Goal: Use online tool/utility: Utilize a website feature to perform a specific function

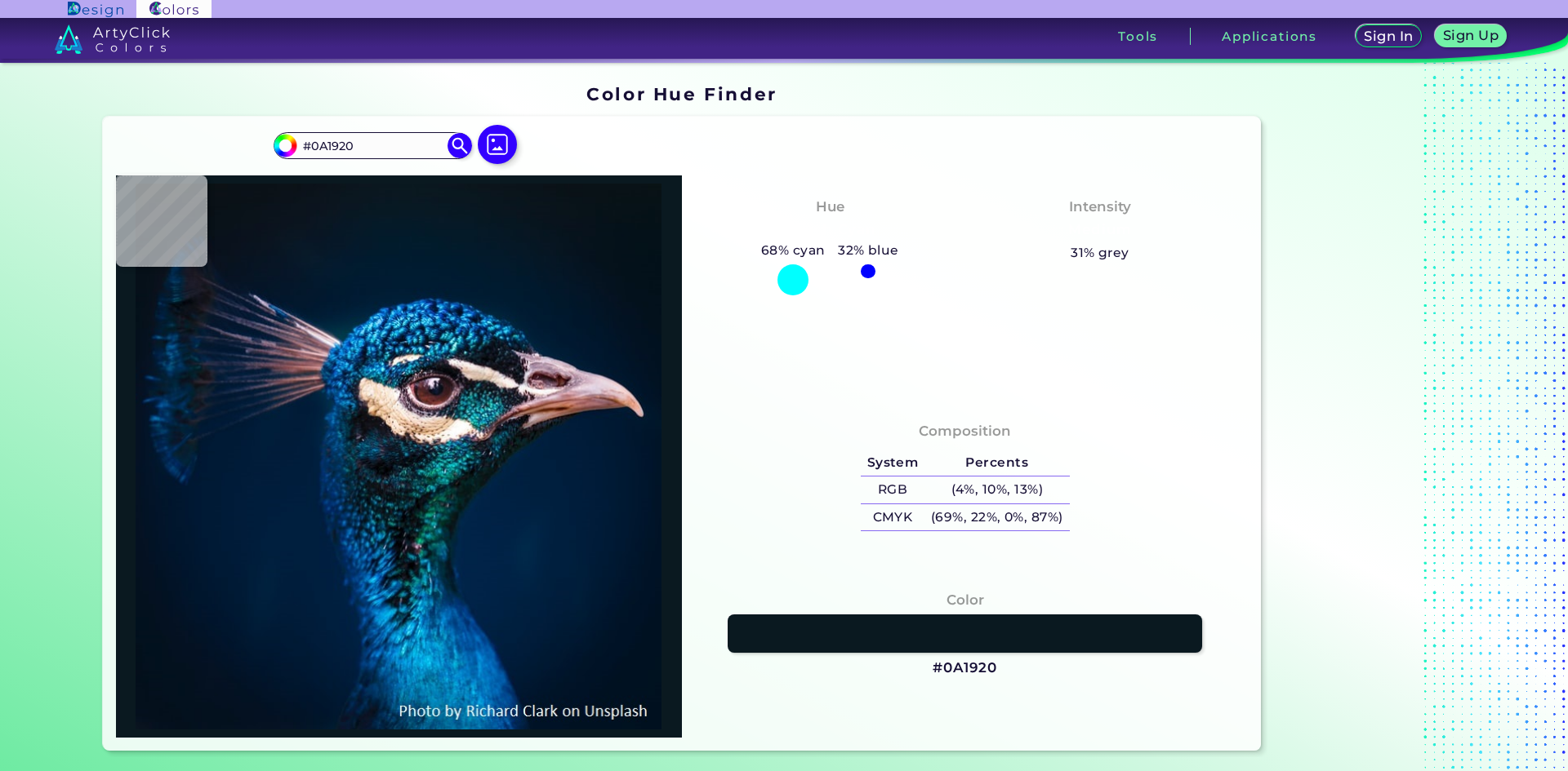
type input "#0a1823"
type input "#0A1823"
type input "#001a2e"
type input "#001A2E"
type input "#26a0ca"
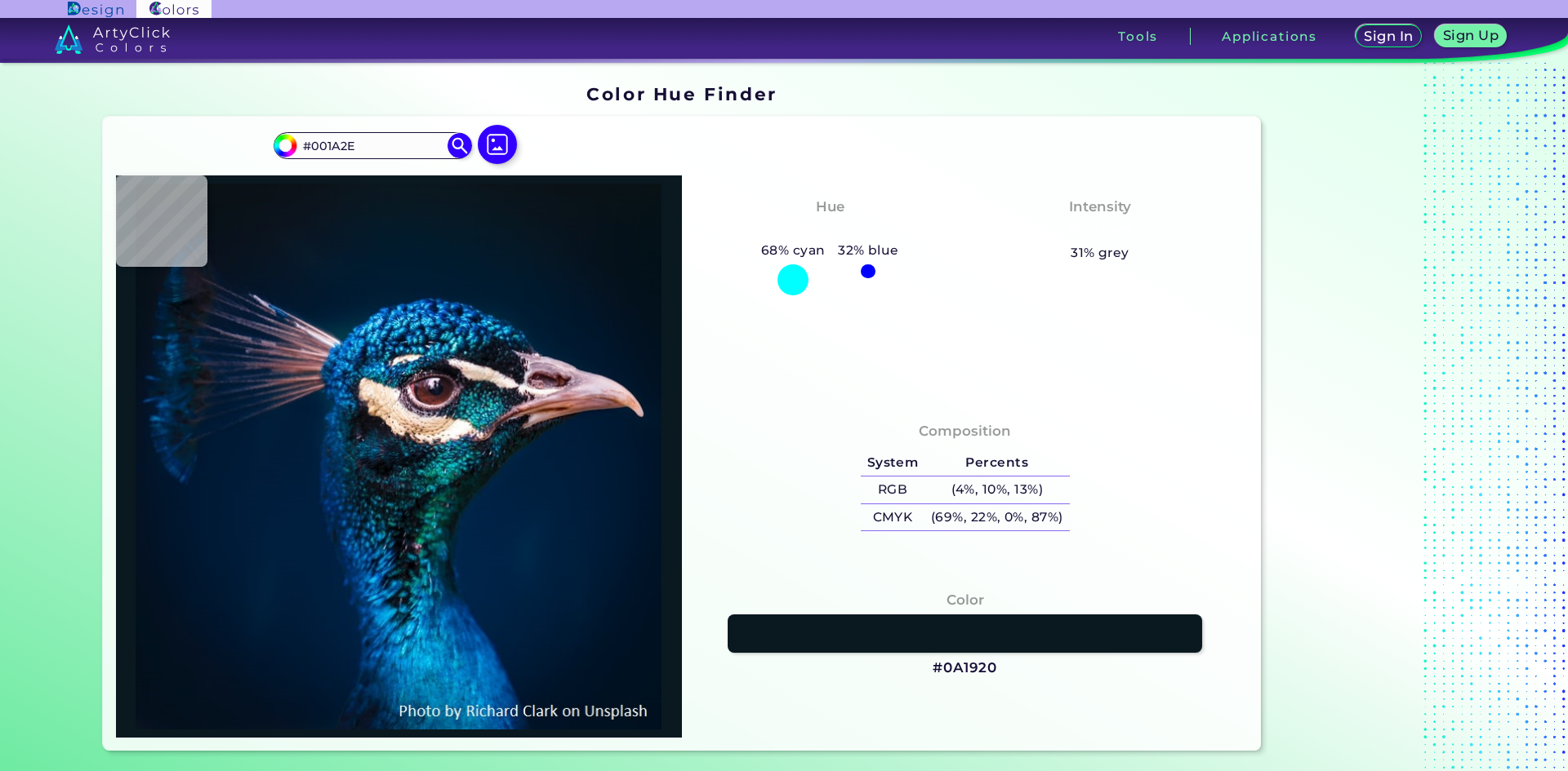
type input "#26A0CA"
type input "#001f3e"
type input "#001F3E"
type input "#002041"
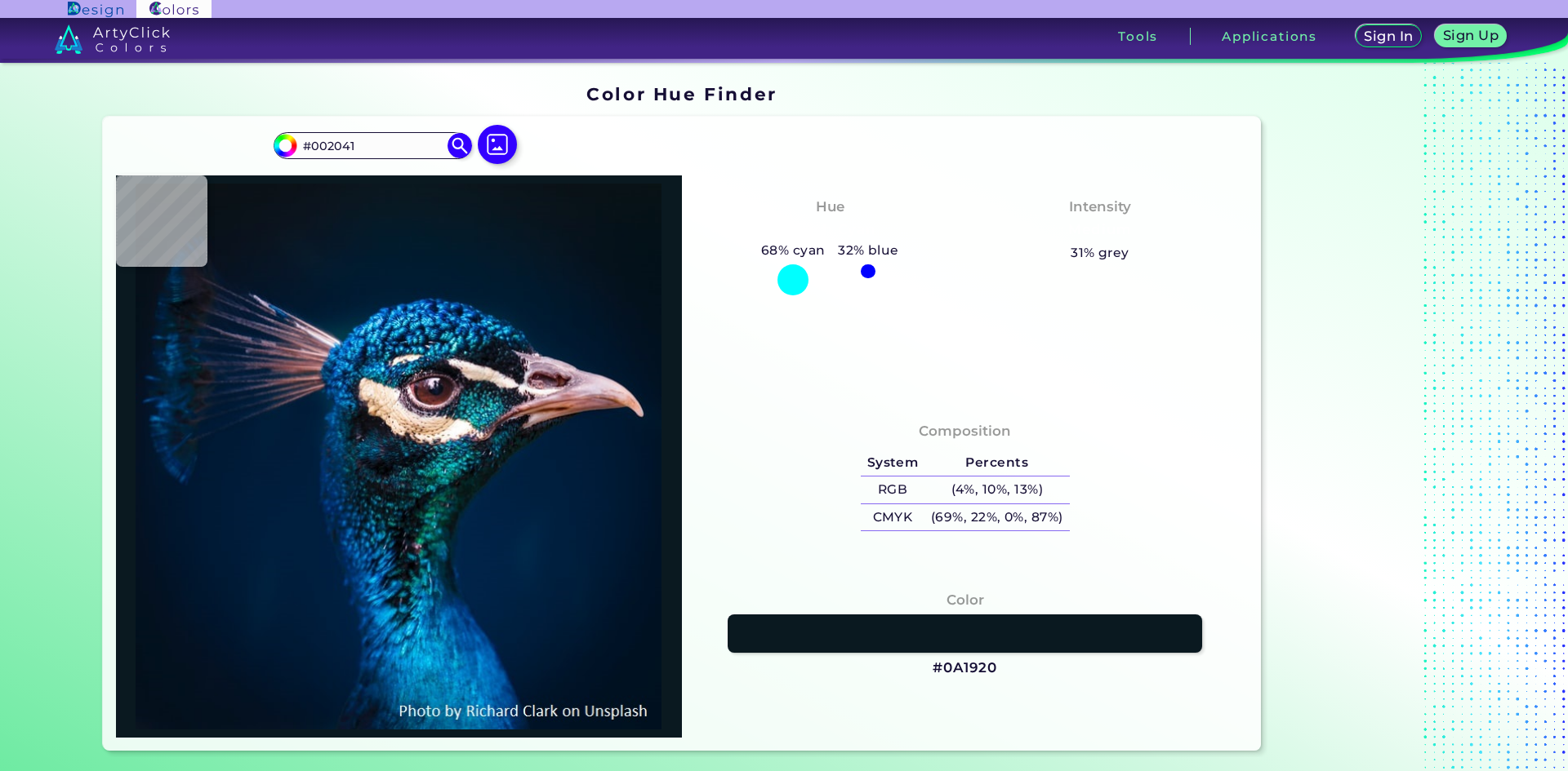
type input "#011e3c"
type input "#011E3C"
type input "#011c39"
type input "#011C39"
type input "#001b37"
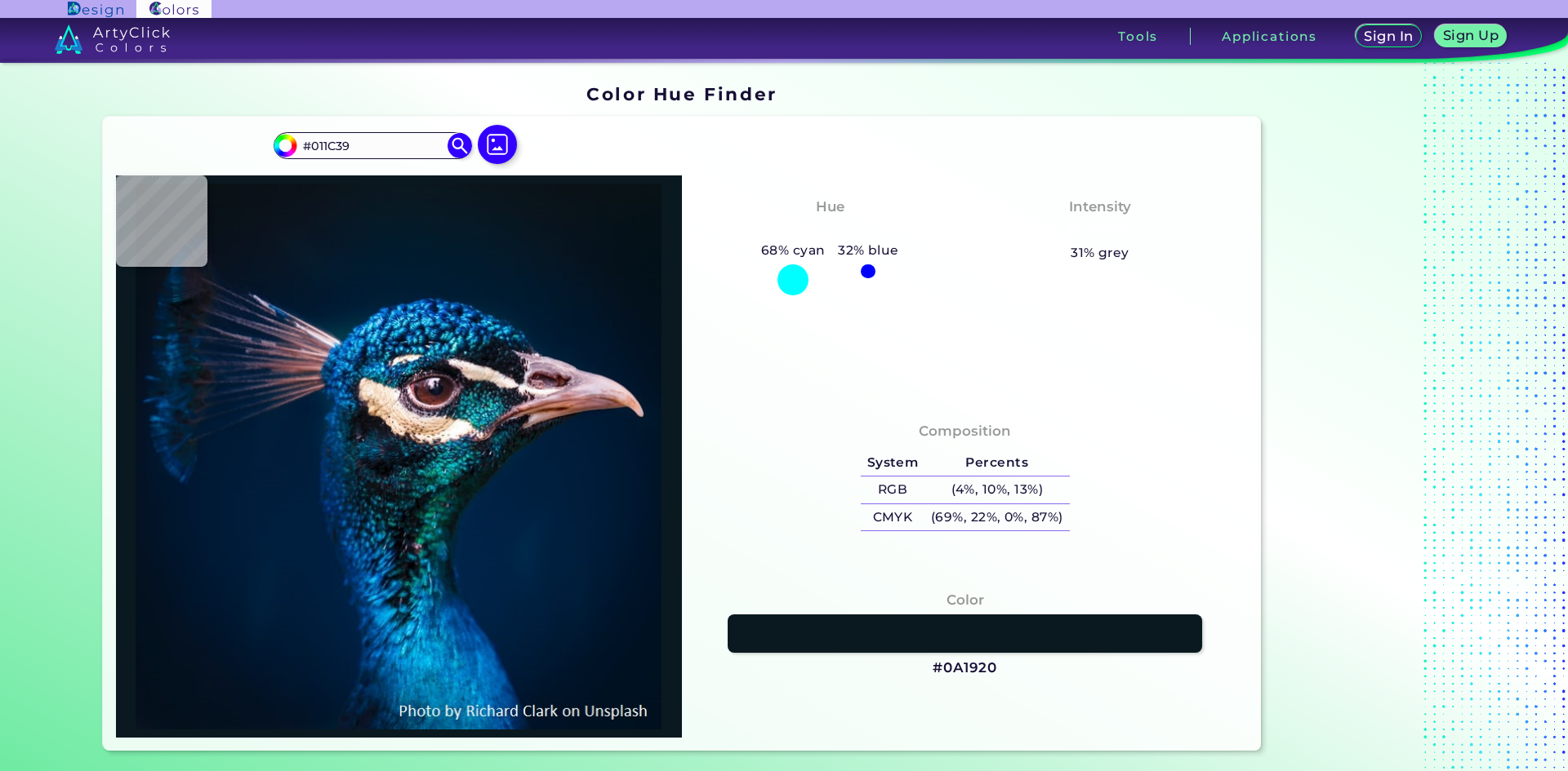
type input "#001B37"
type input "#001a35"
type input "#001A35"
type input "#001a34"
type input "#001A34"
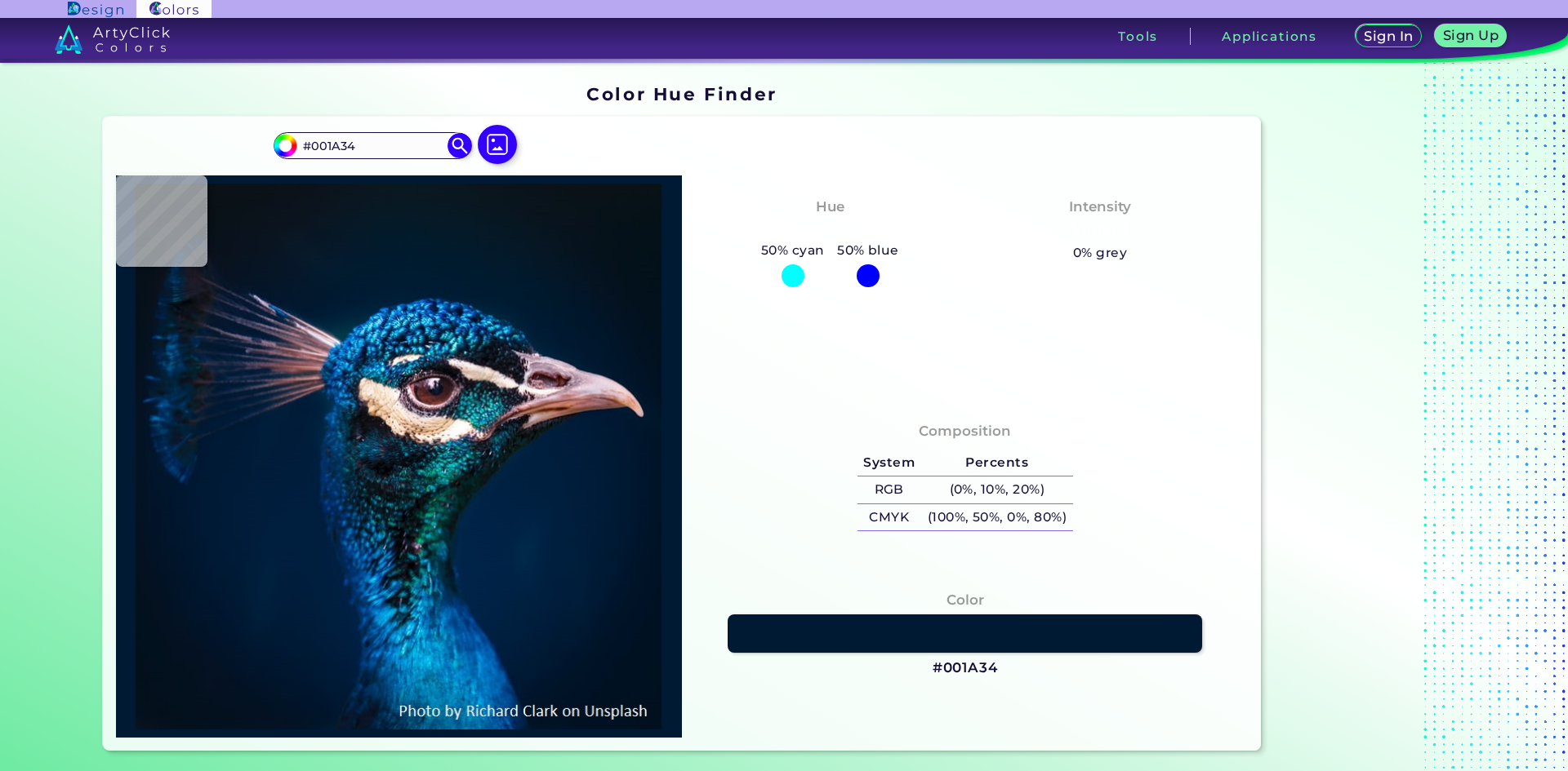
type input "#001b38"
type input "#001B38"
type input "#001d3b"
type input "#001D3B"
type input "#00203f"
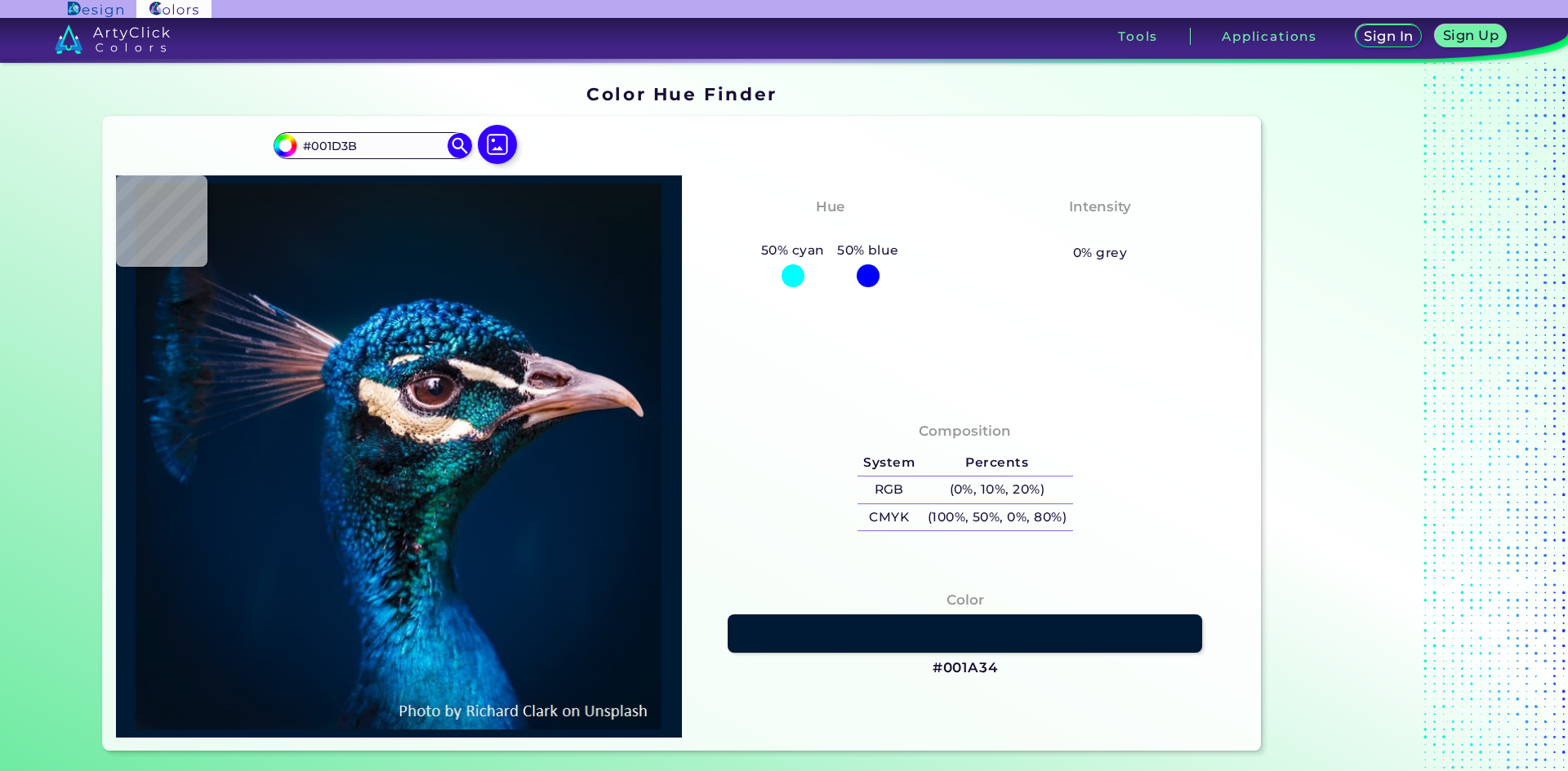
type input "#00203F"
type input "#002245"
type input "#002041"
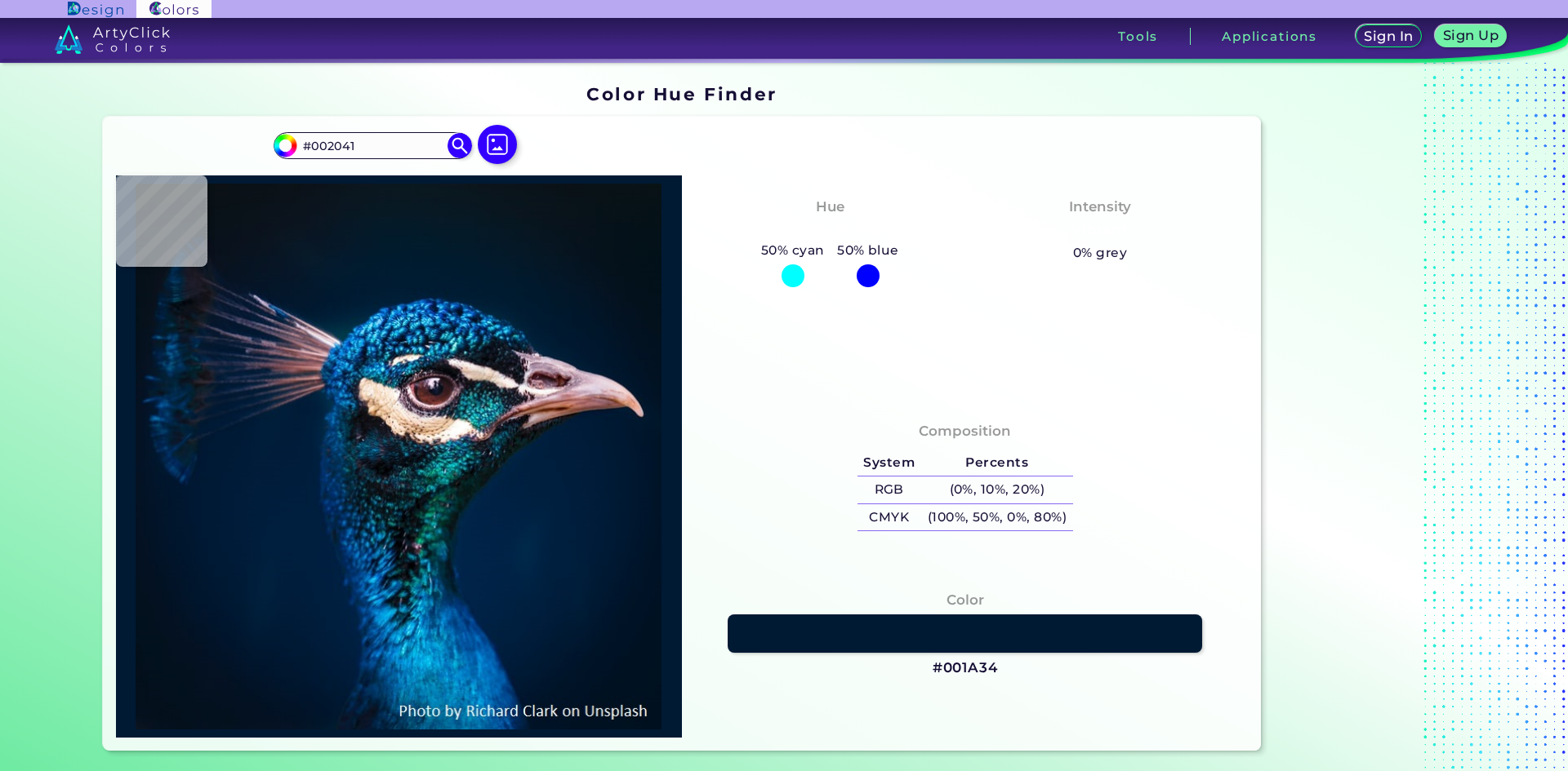
type input "#002341"
type input "#0f212e"
type input "#0F212E"
type input "#101727"
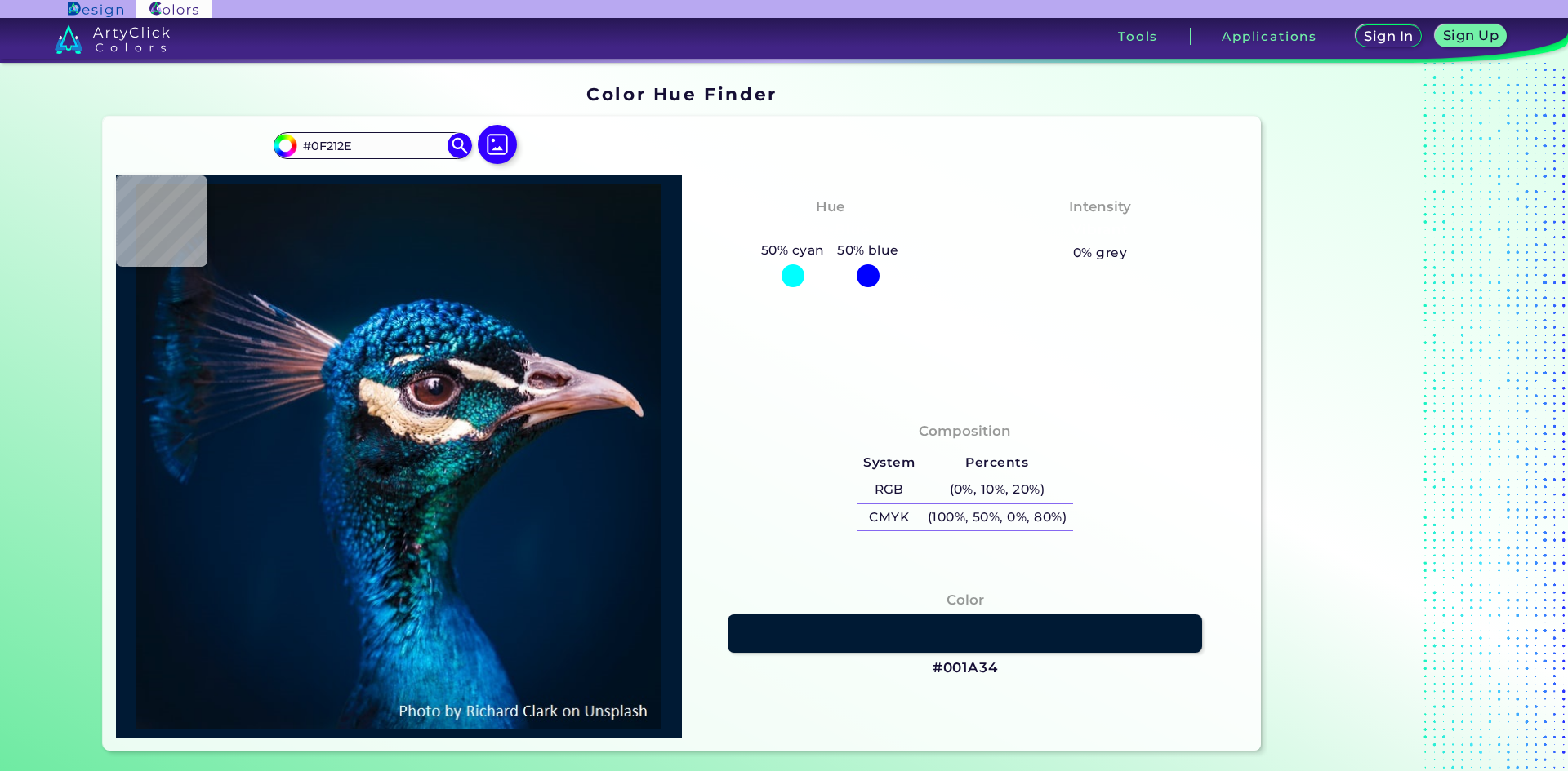
type input "#101727"
type input "#f7f7ed"
type input "#F7F7ED"
type input "#1f1b26"
type input "#1F1B26"
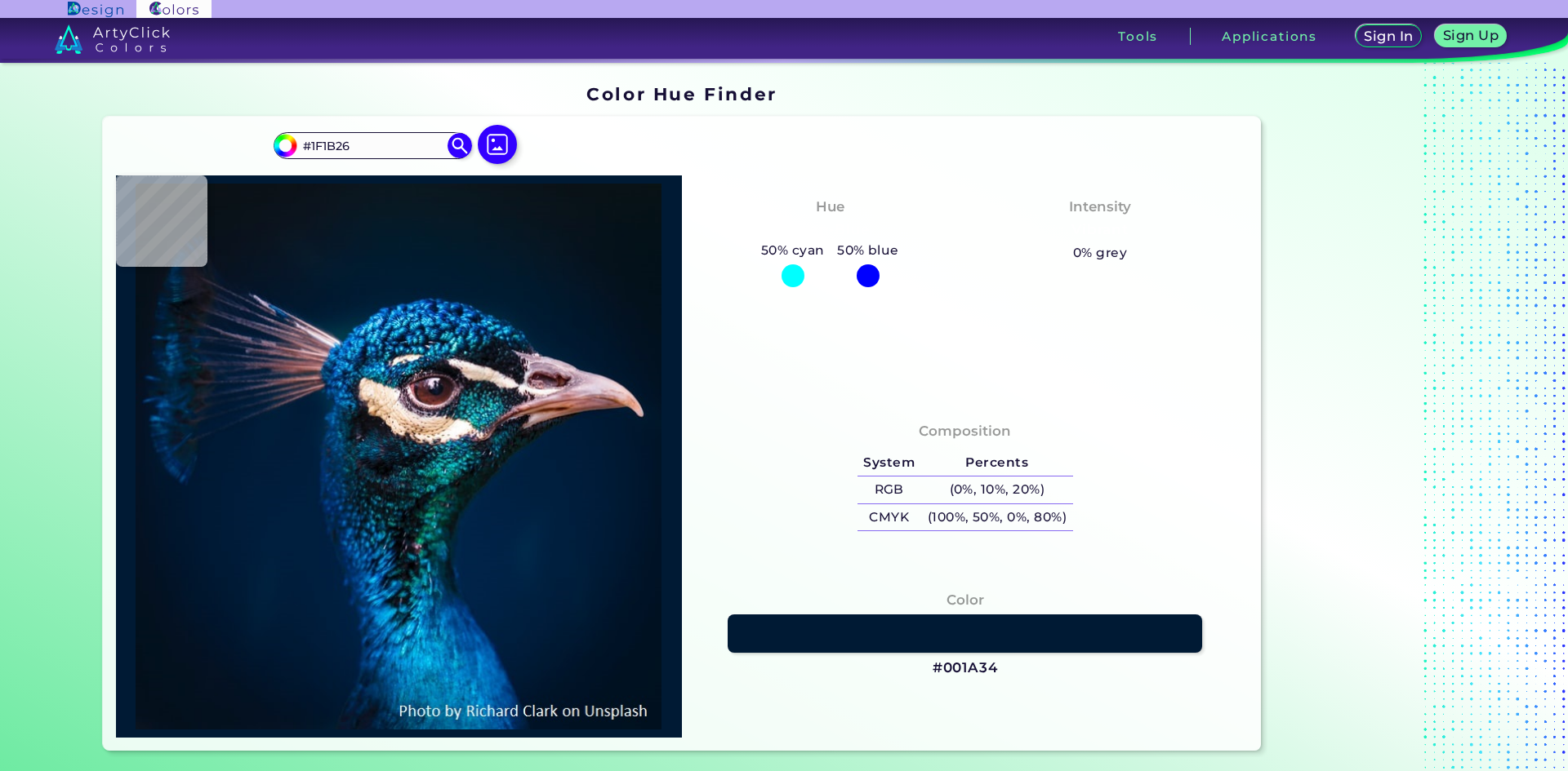
type input "#2a2935"
type input "#2A2935"
type input "#0d1017"
type input "#0D1017"
type input "#262935"
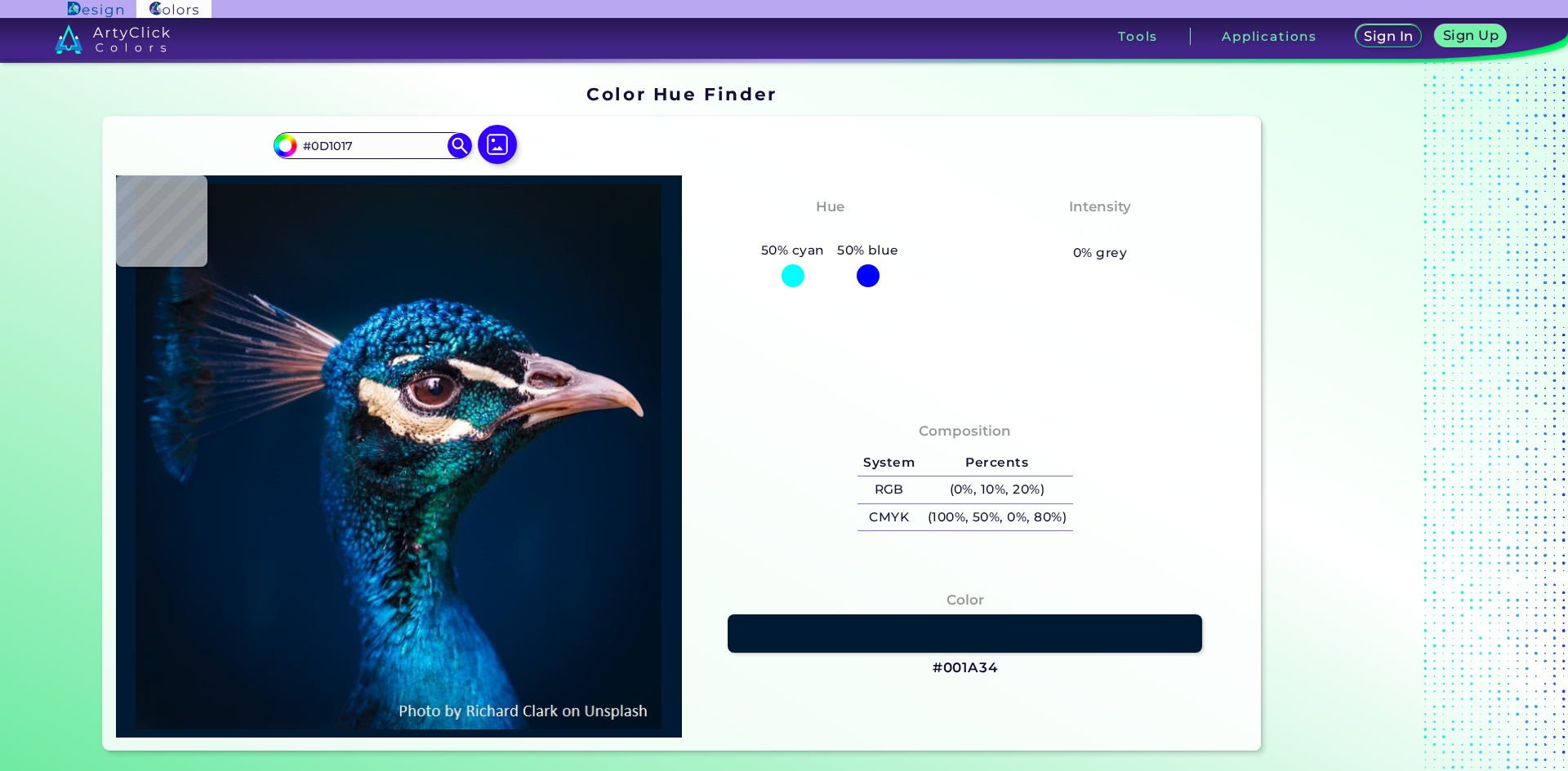
type input "#262935"
type input "#15212e"
type input "#15212E"
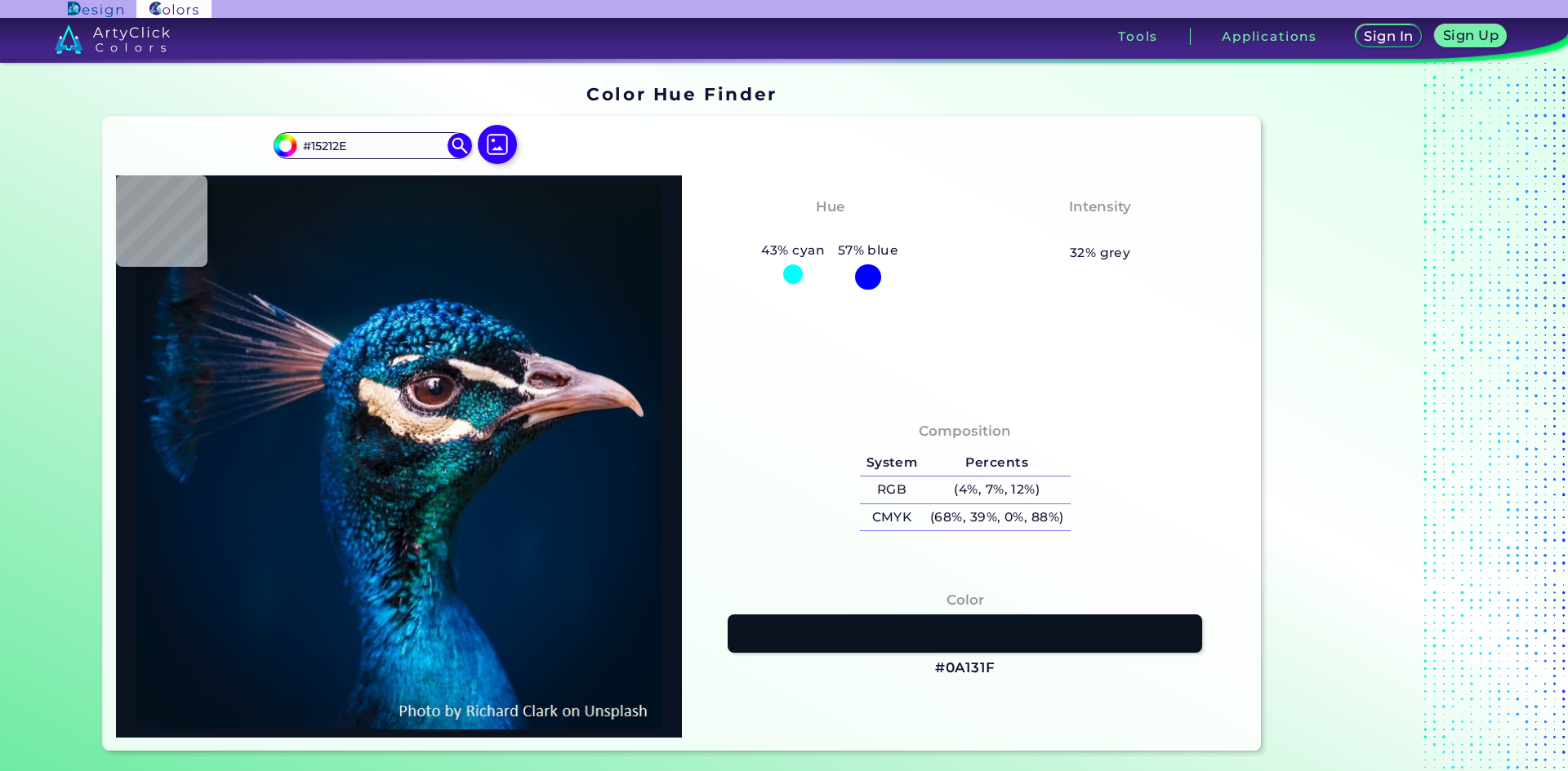
type input "#0a131f"
type input "#0A131F"
type input "#164369"
type input "#00274f"
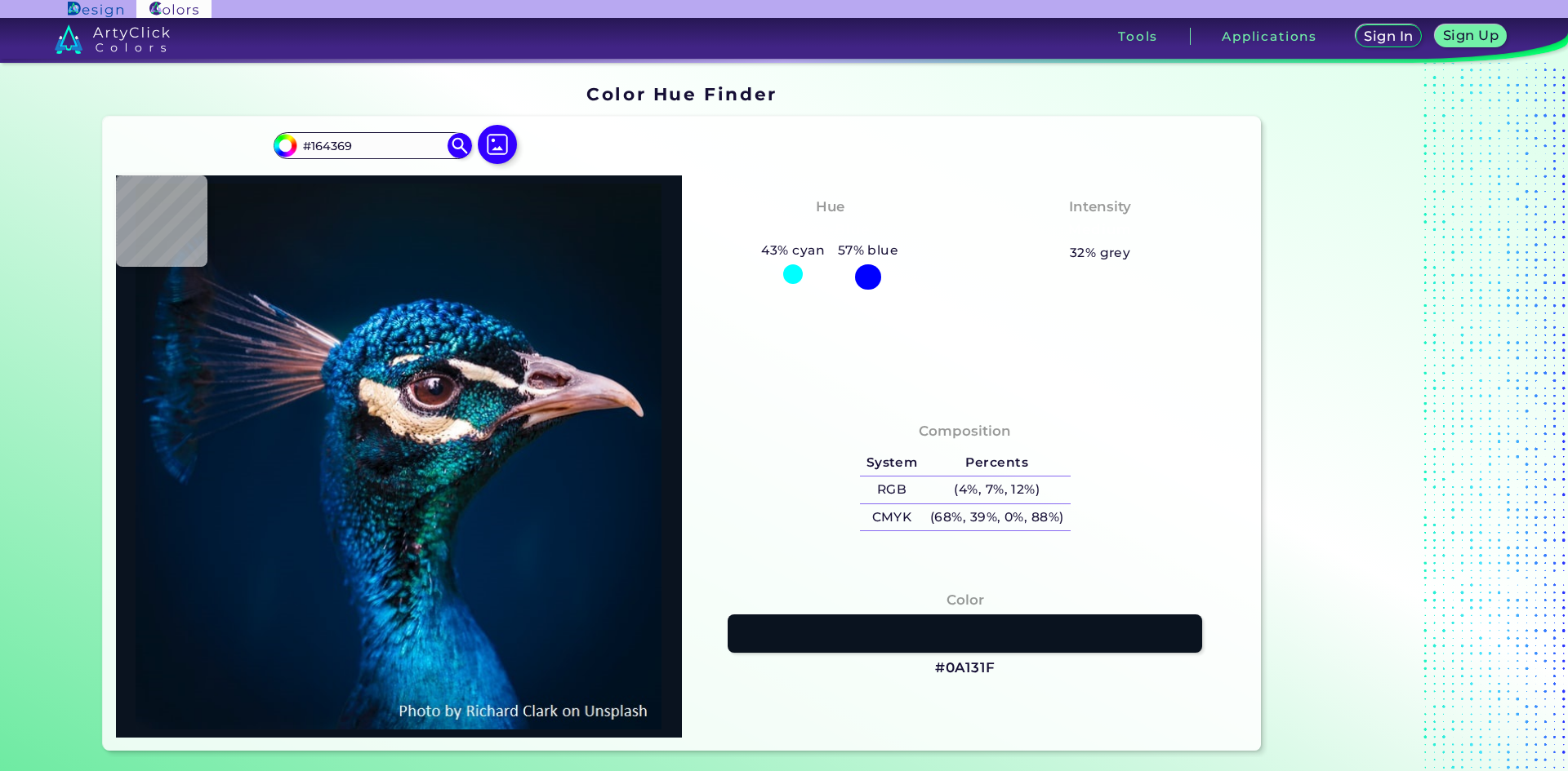
type input "#00274F"
type input "#001c32"
type input "#001C32"
type input "#001b30"
type input "#001B30"
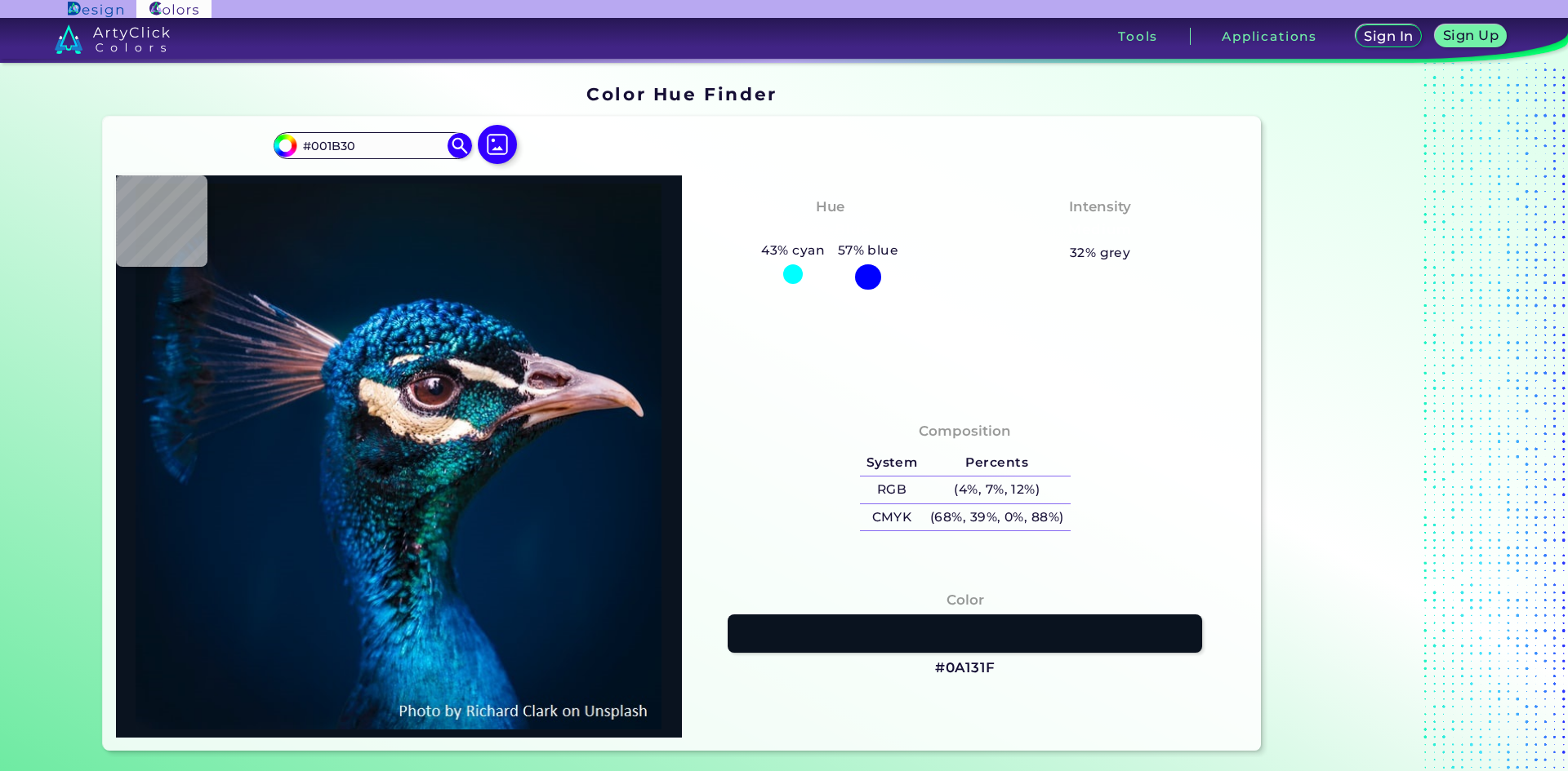
type input "#001b2e"
type input "#001B2E"
type input "#011a2e"
type input "#011A2E"
type input "#011b2c"
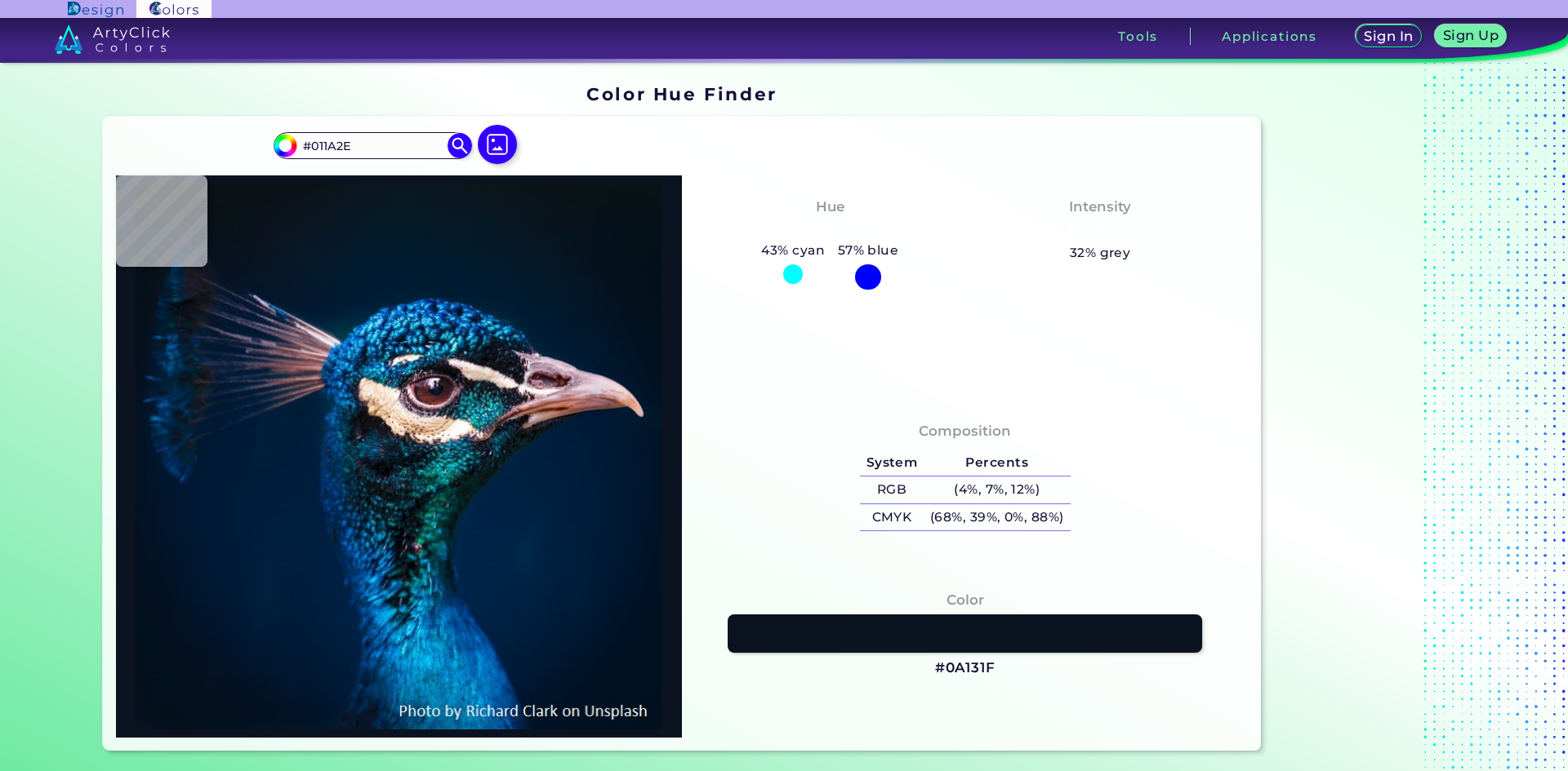
type input "#011B2C"
type input "#011b2a"
type input "#011B2A"
type input "#031a2a"
type input "#031A2A"
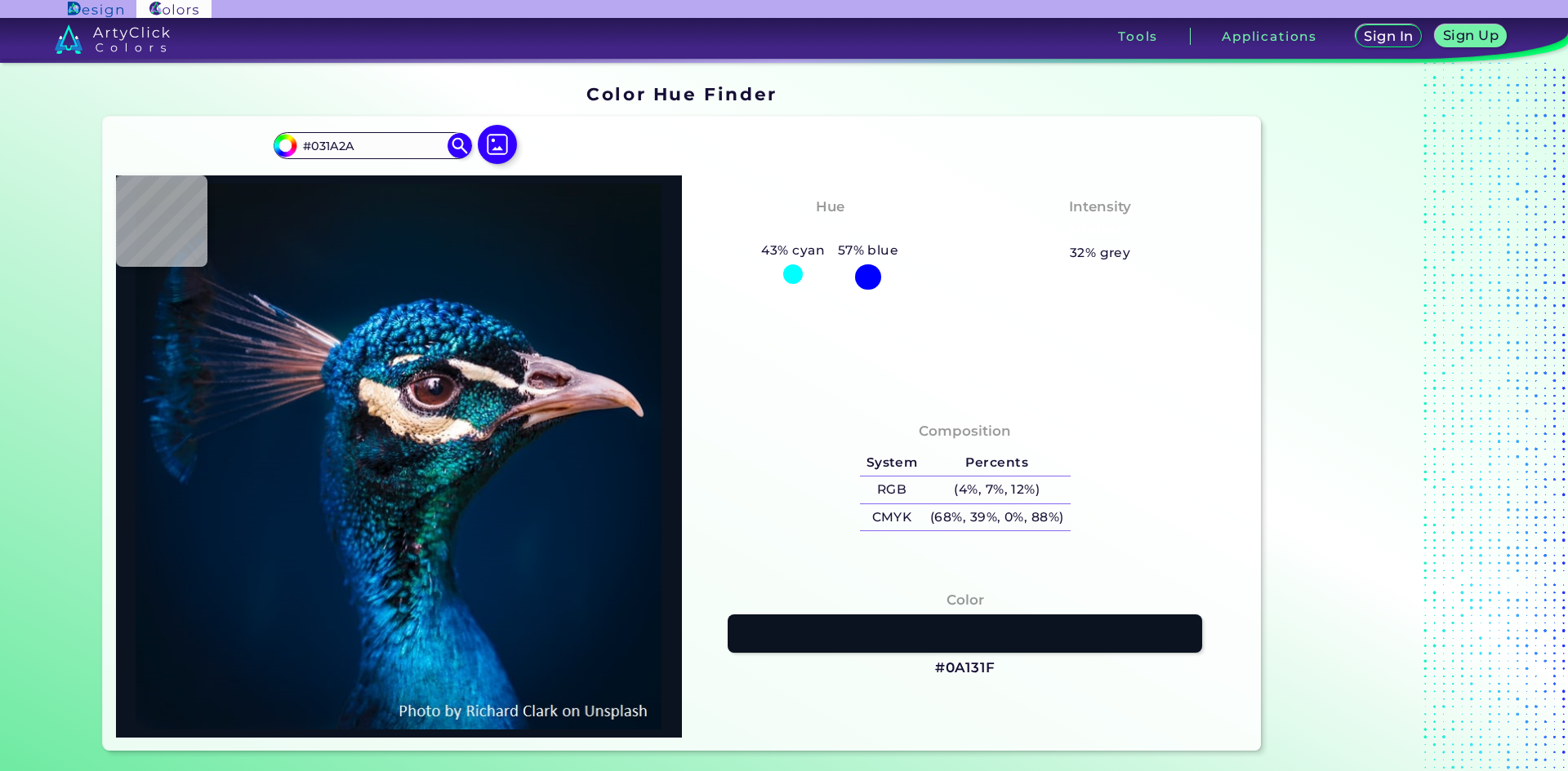
type input "#031a28"
type input "#031A28"
type input "#041a28"
type input "#041A28"
type input "#061927"
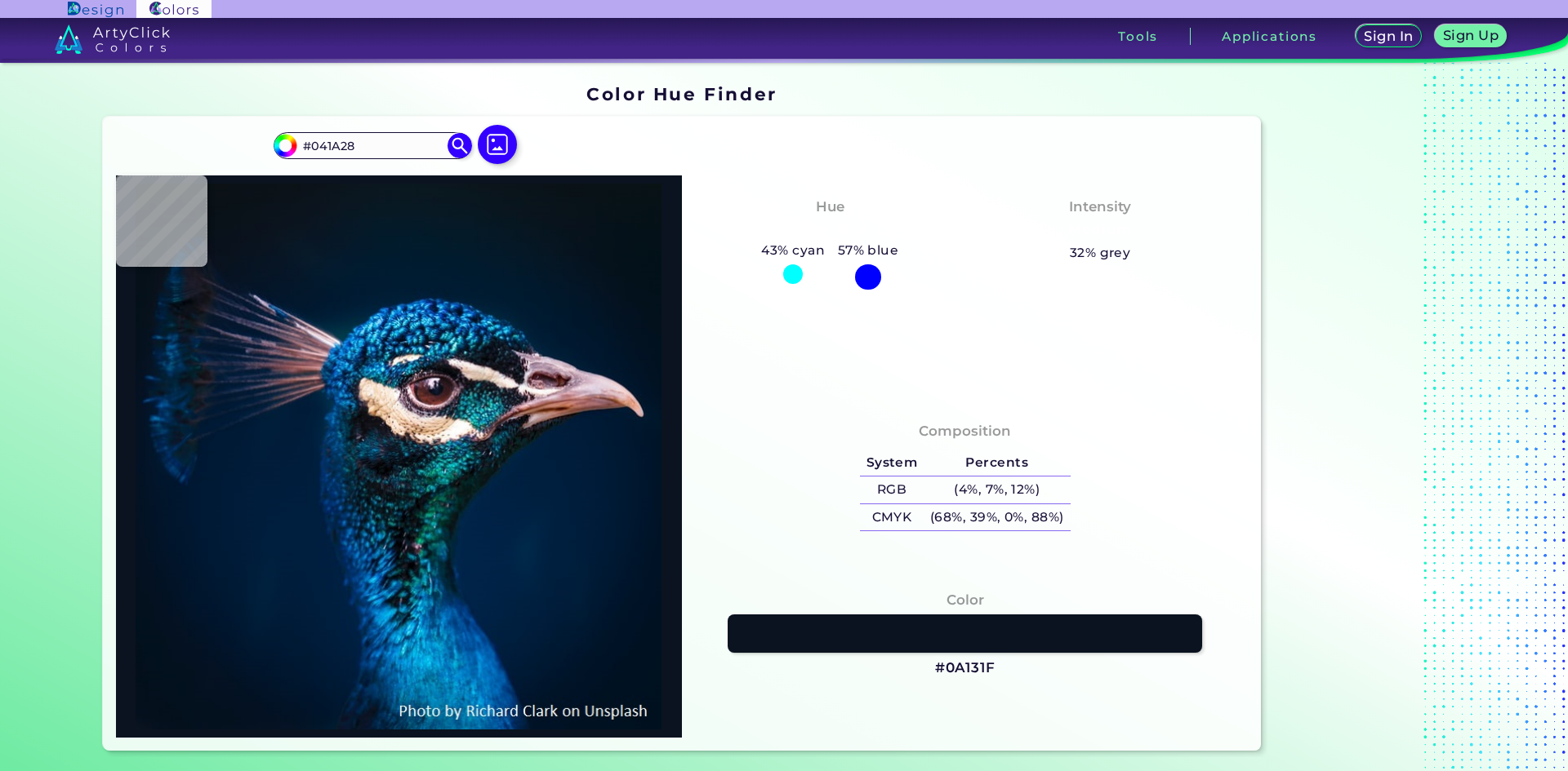
type input "#061927"
type input "#071925"
type input "#081923"
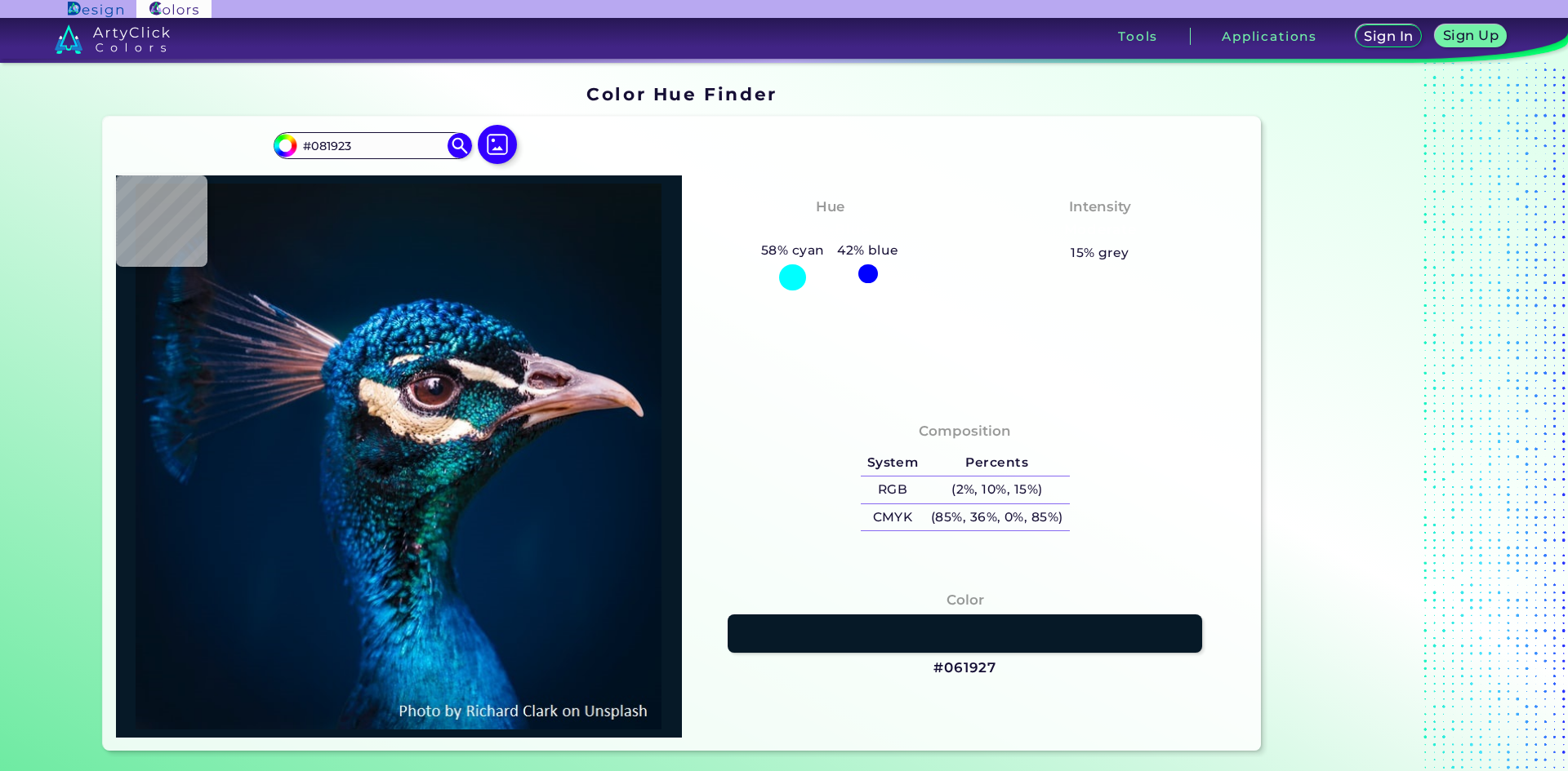
type input "#071822"
type input "#091720"
type input "#09181f"
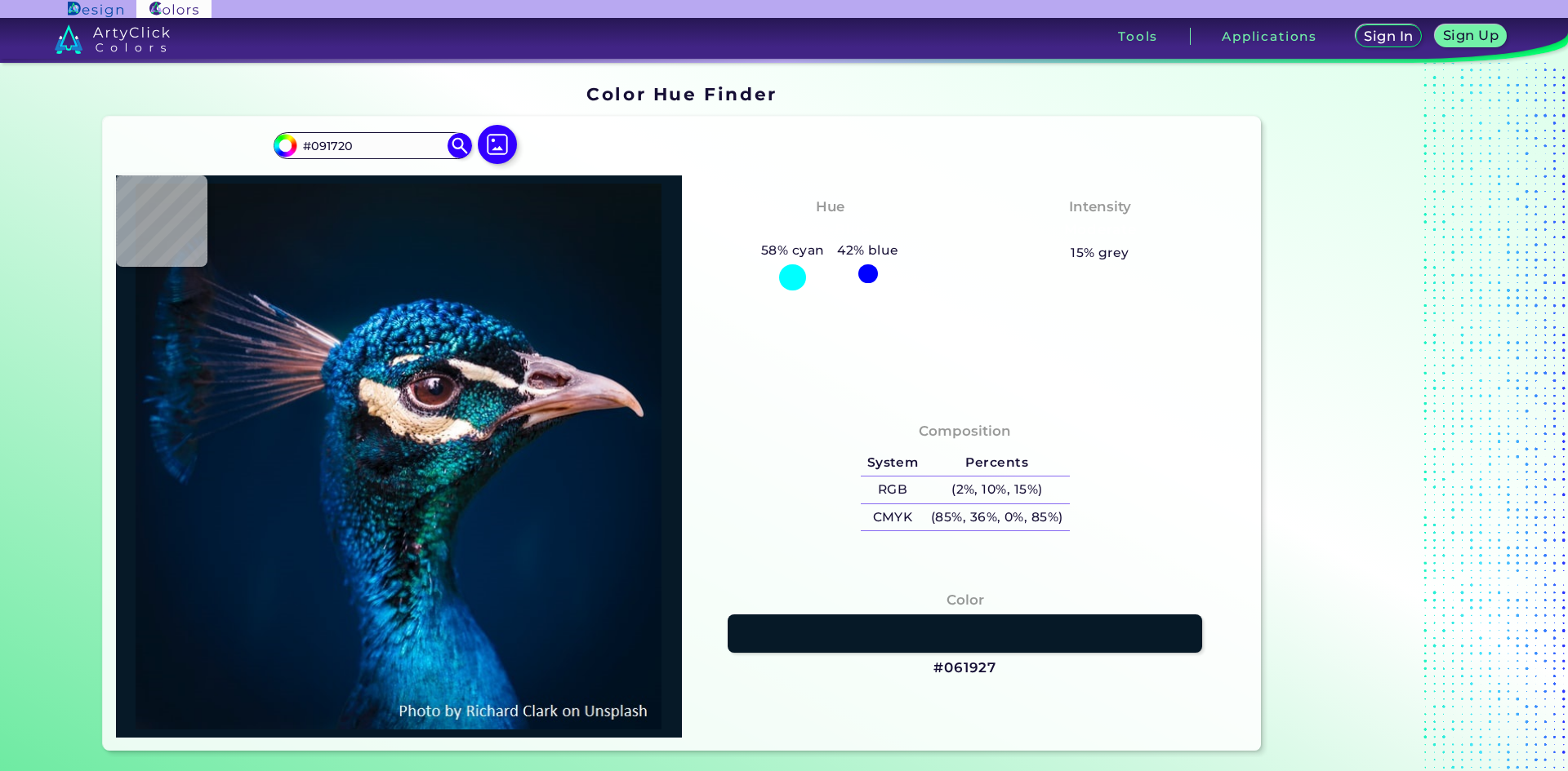
type input "#09181F"
type input "#0b151e"
type input "#0B151E"
type input "#0c151e"
type input "#0C151E"
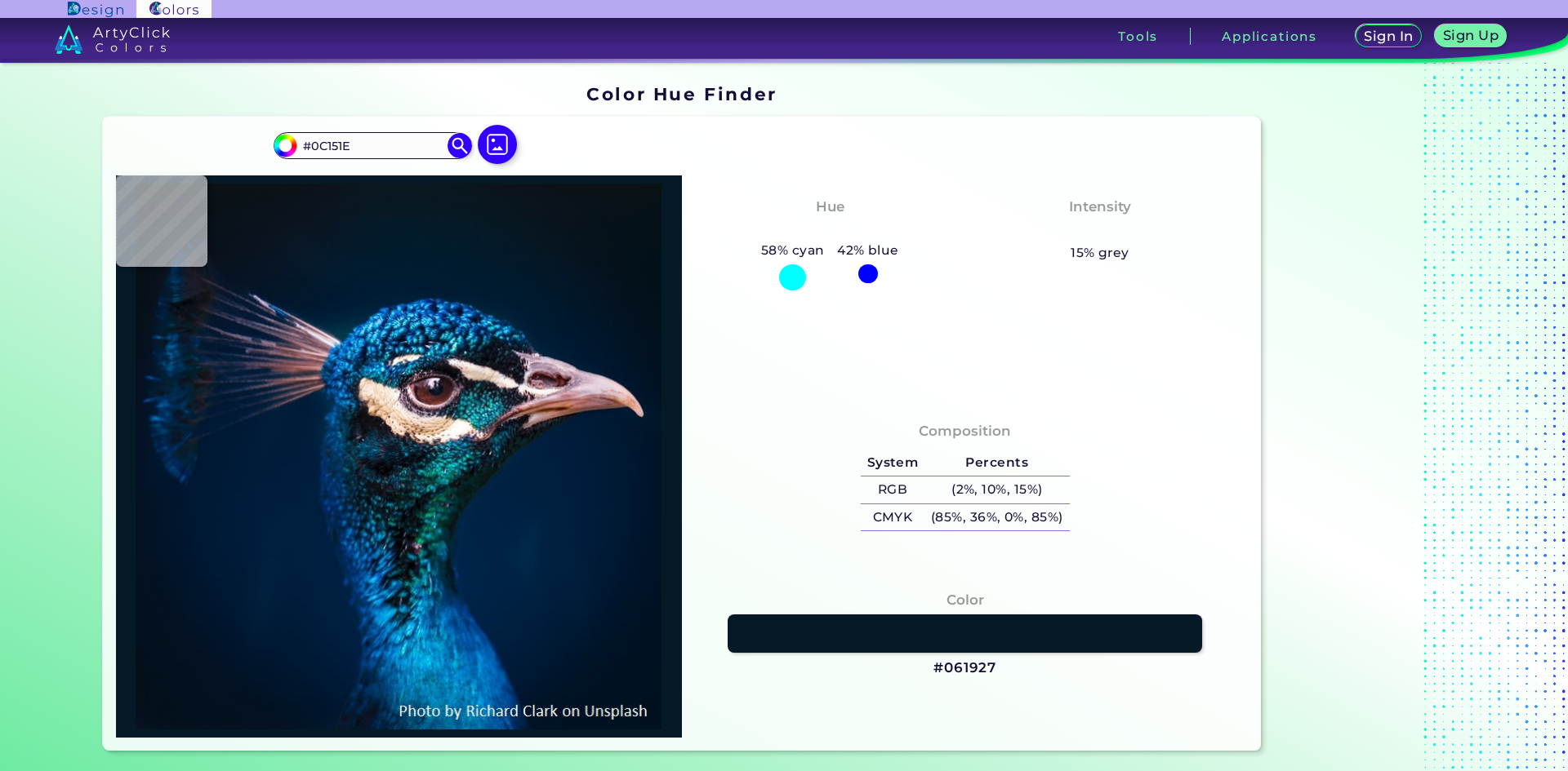
type input "#000000"
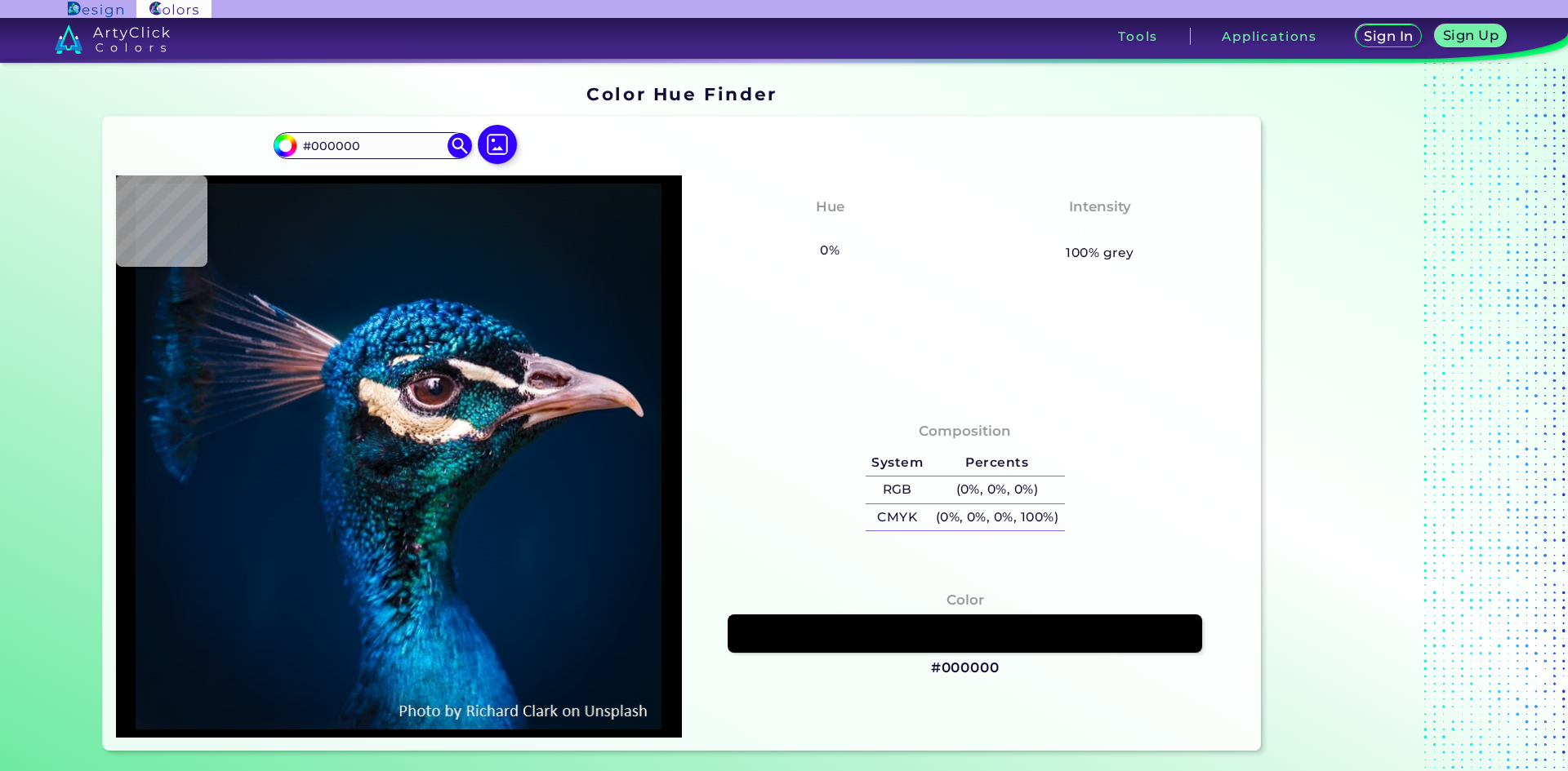
type input "#0b1218"
type input "#0B1218"
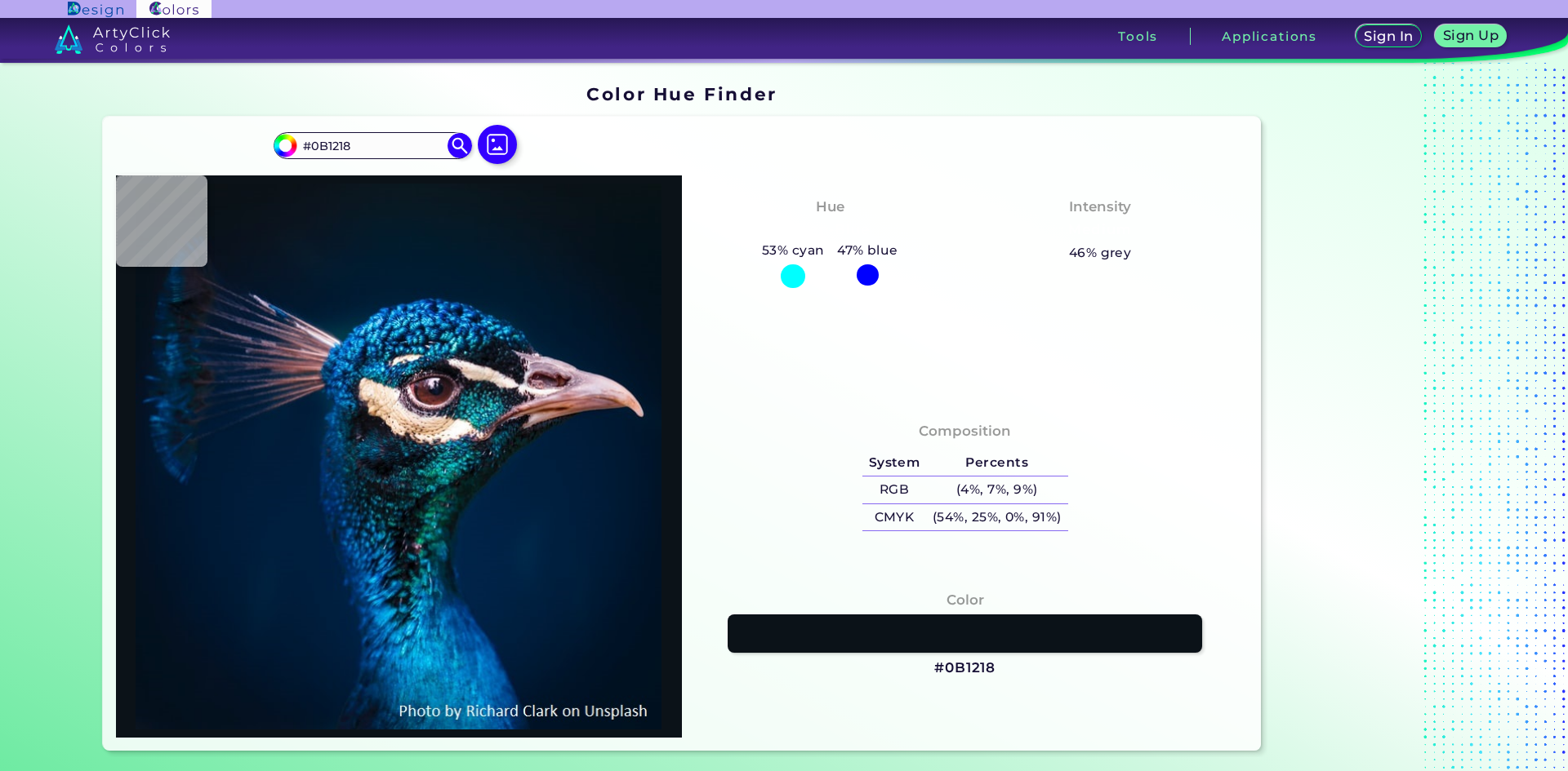
type input "#000000"
type input "#011c39"
type input "#011C39"
type input "#393c48"
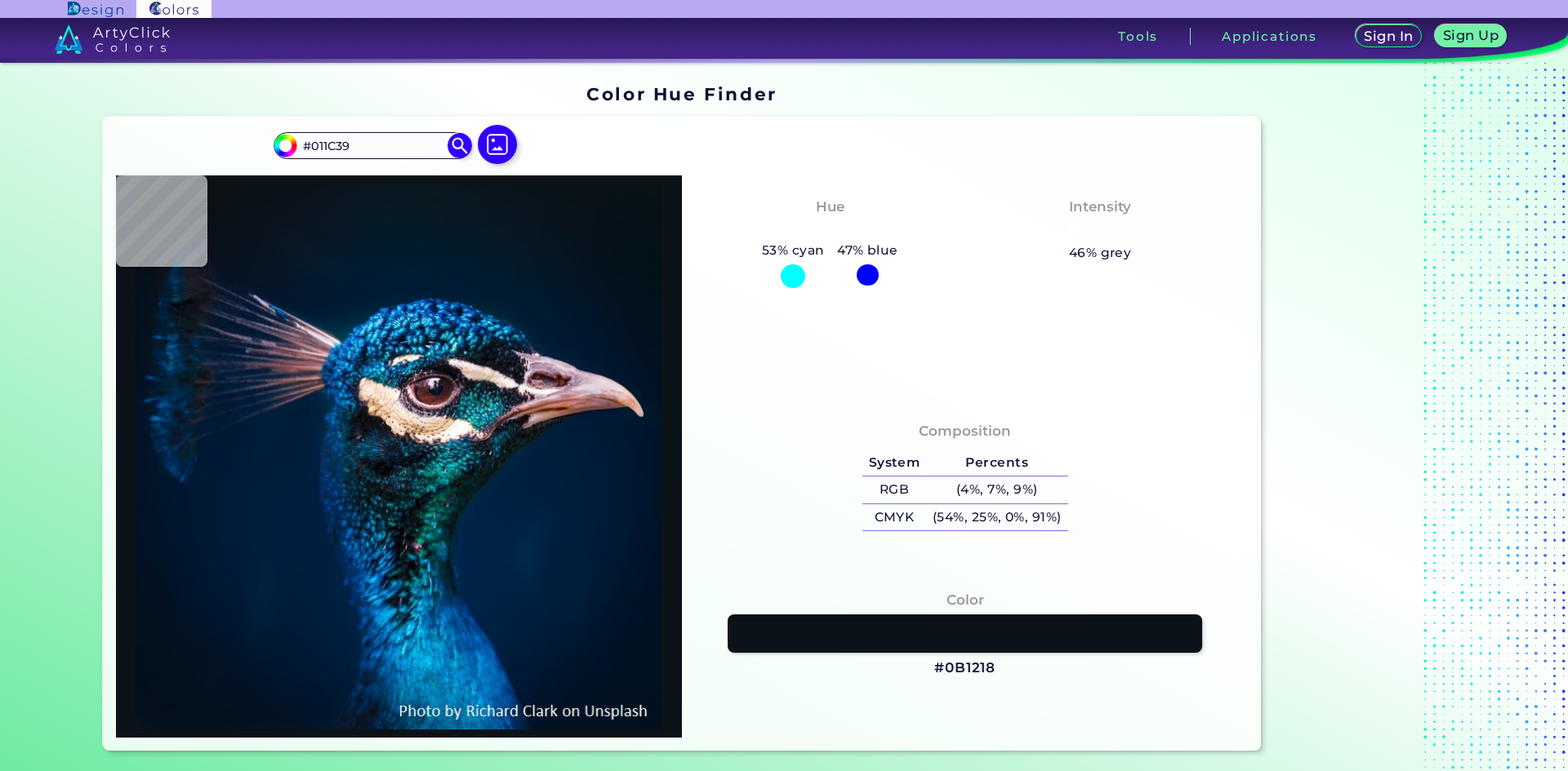
type input "#393C48"
type input "#001f3e"
type input "#001F3E"
type input "#001932"
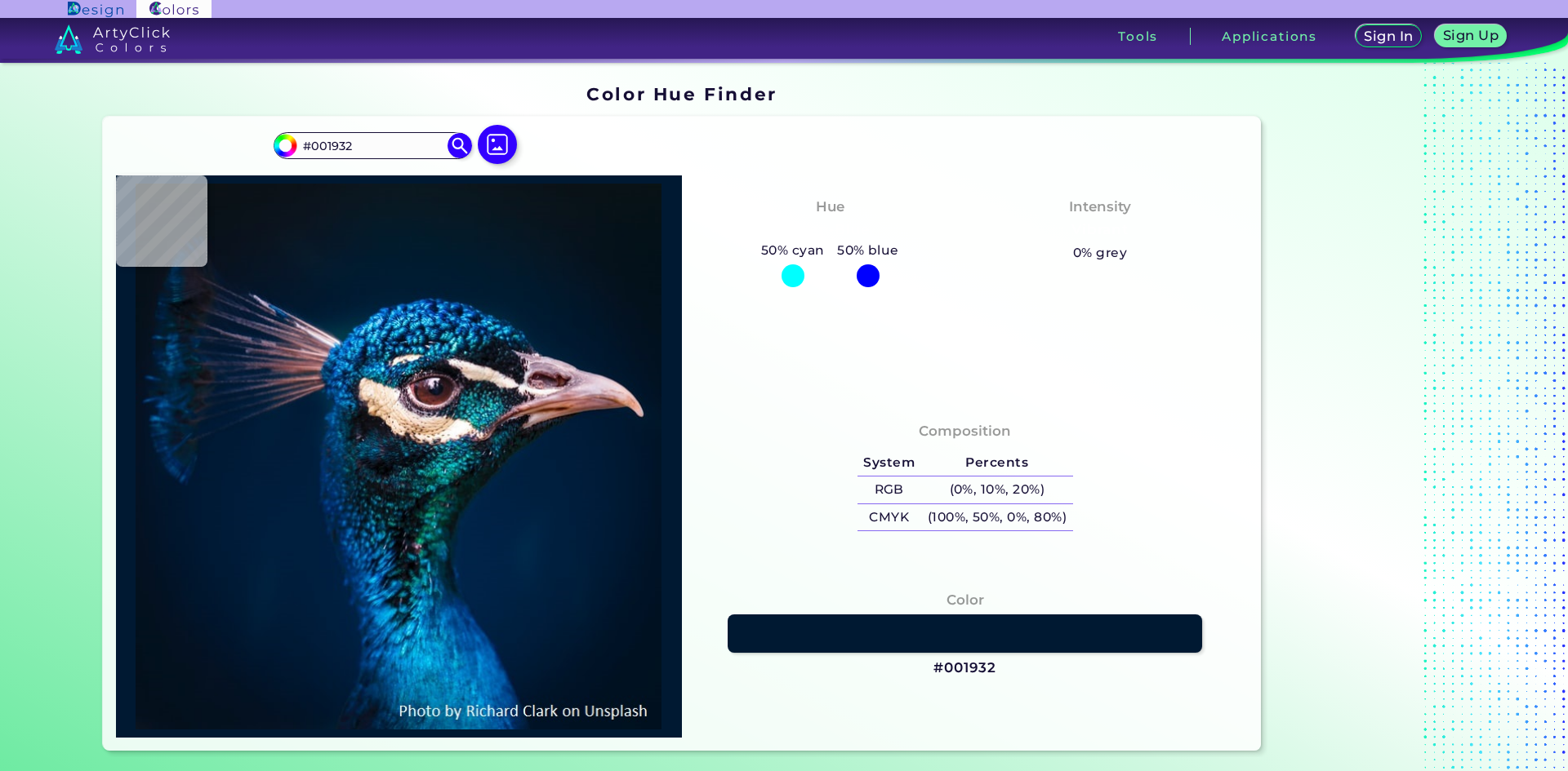
type input "#011c39"
type input "#011C39"
type input "#00203f"
type input "#00203F"
type input "#002142"
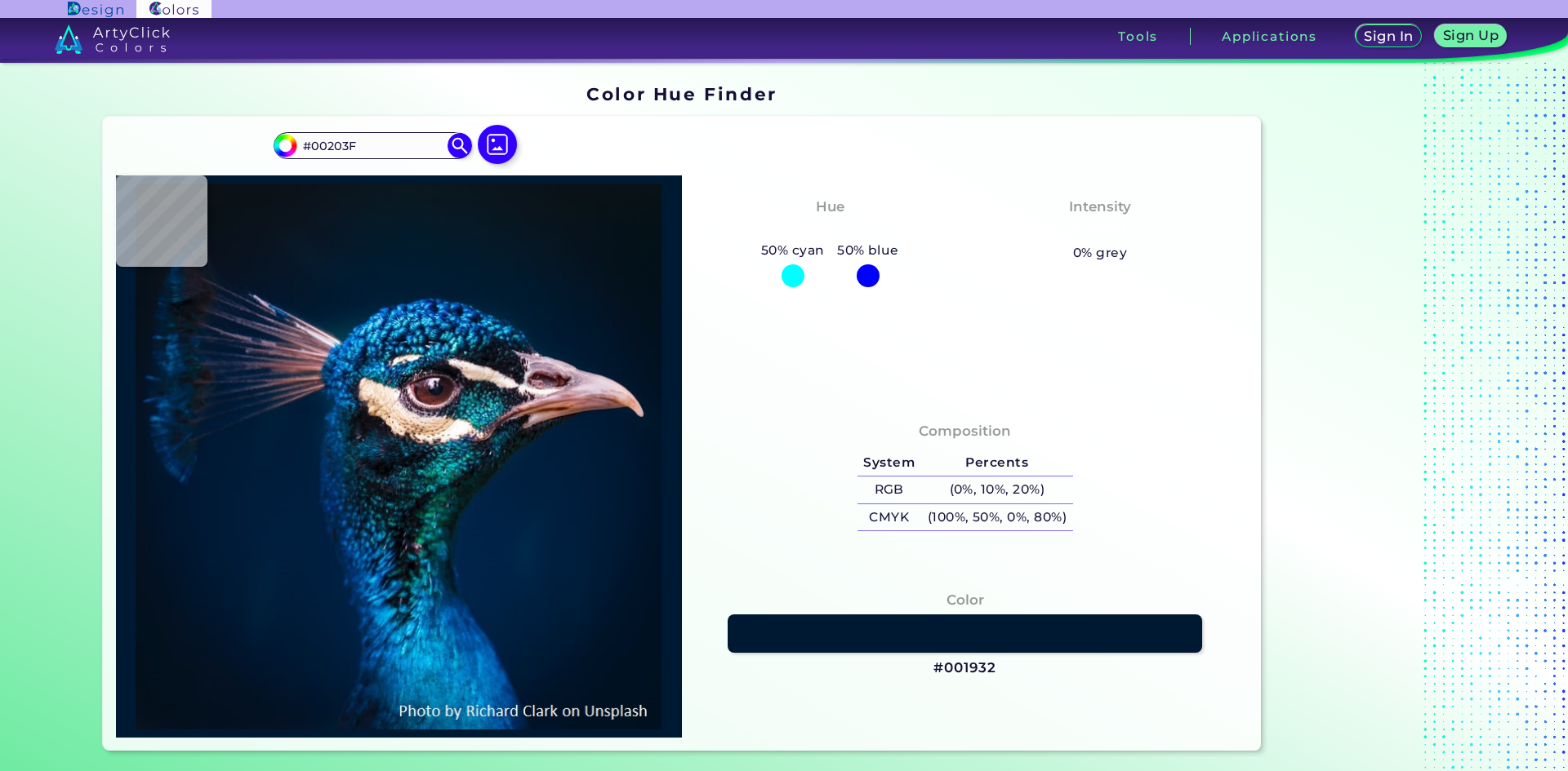
type input "#002142"
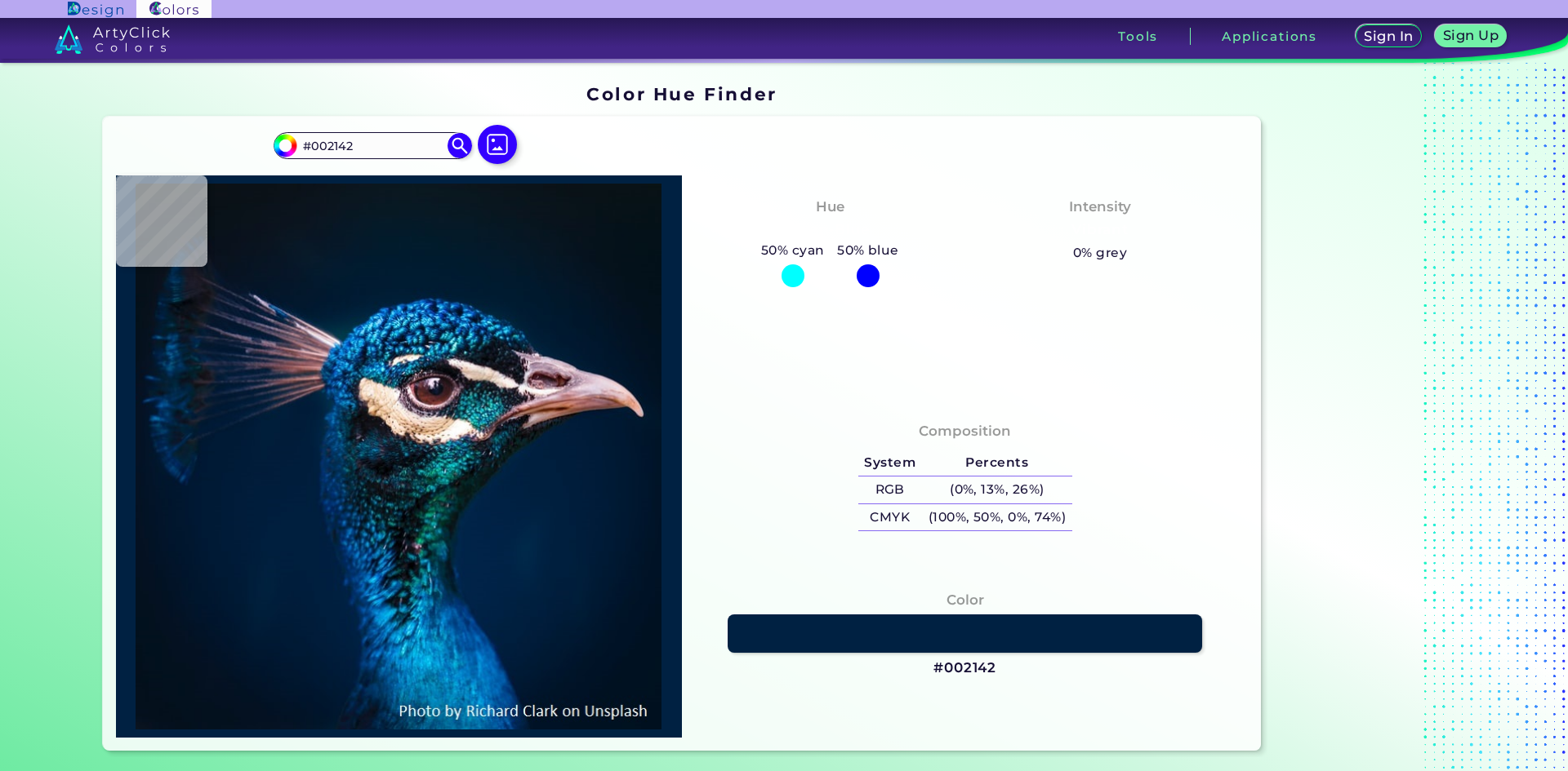
type input "#002245"
type input "#002448"
type input "#0a555d"
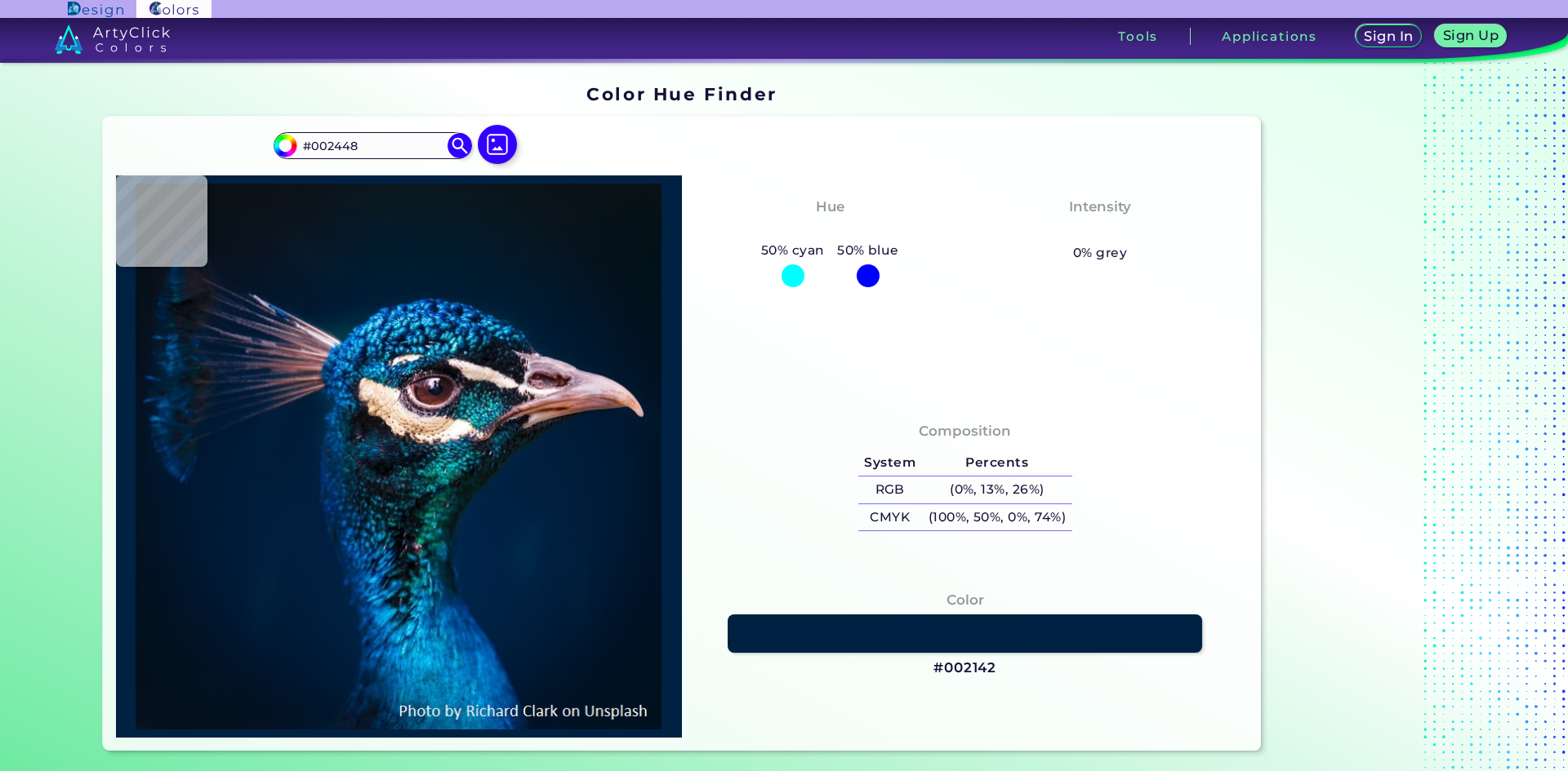
type input "#0A555D"
type input "#001f3e"
type input "#001F3E"
type input "#000000"
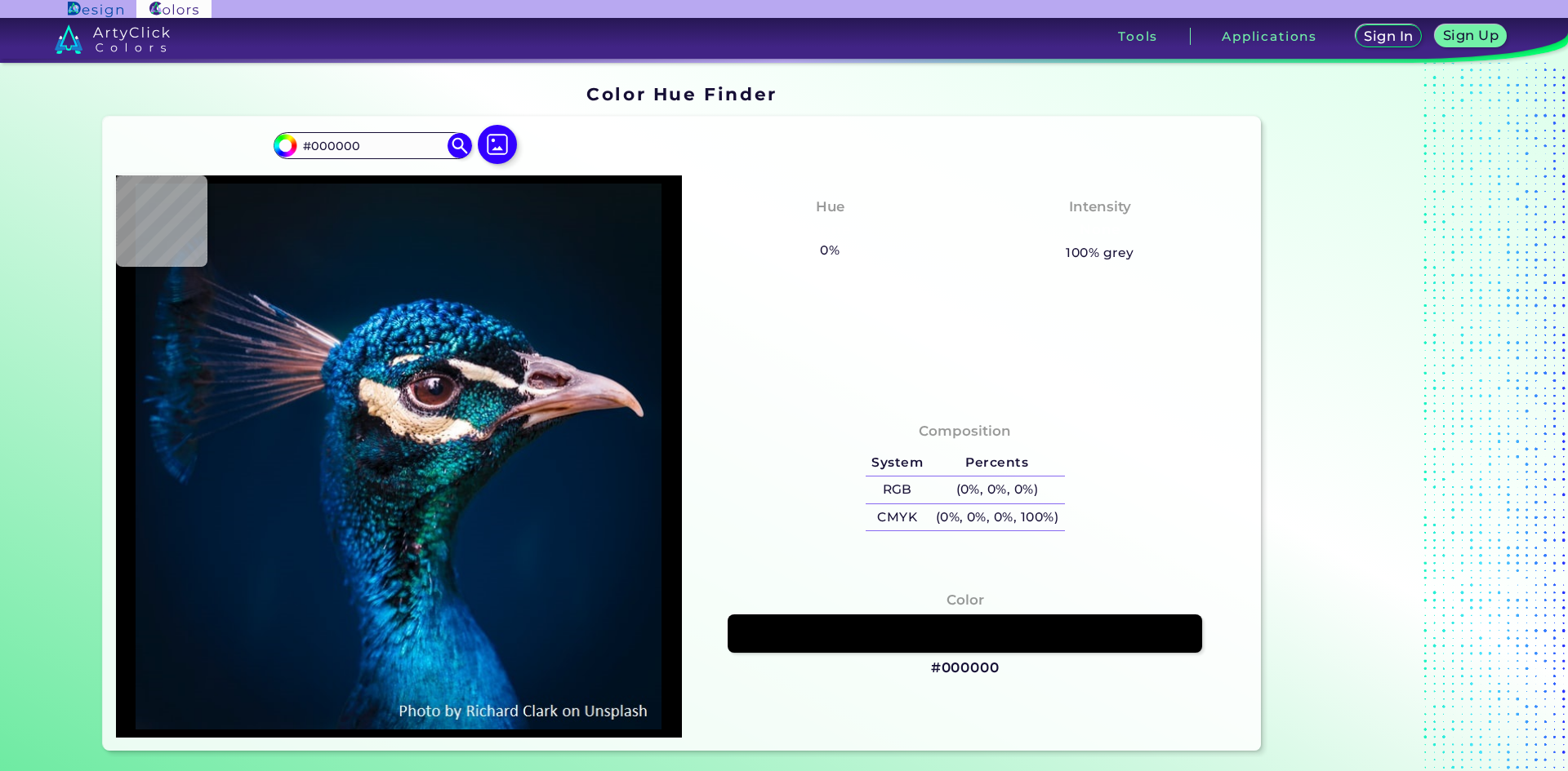
type input "#703d42"
type input "#703D42"
type input "#926575"
type input "#af92a6"
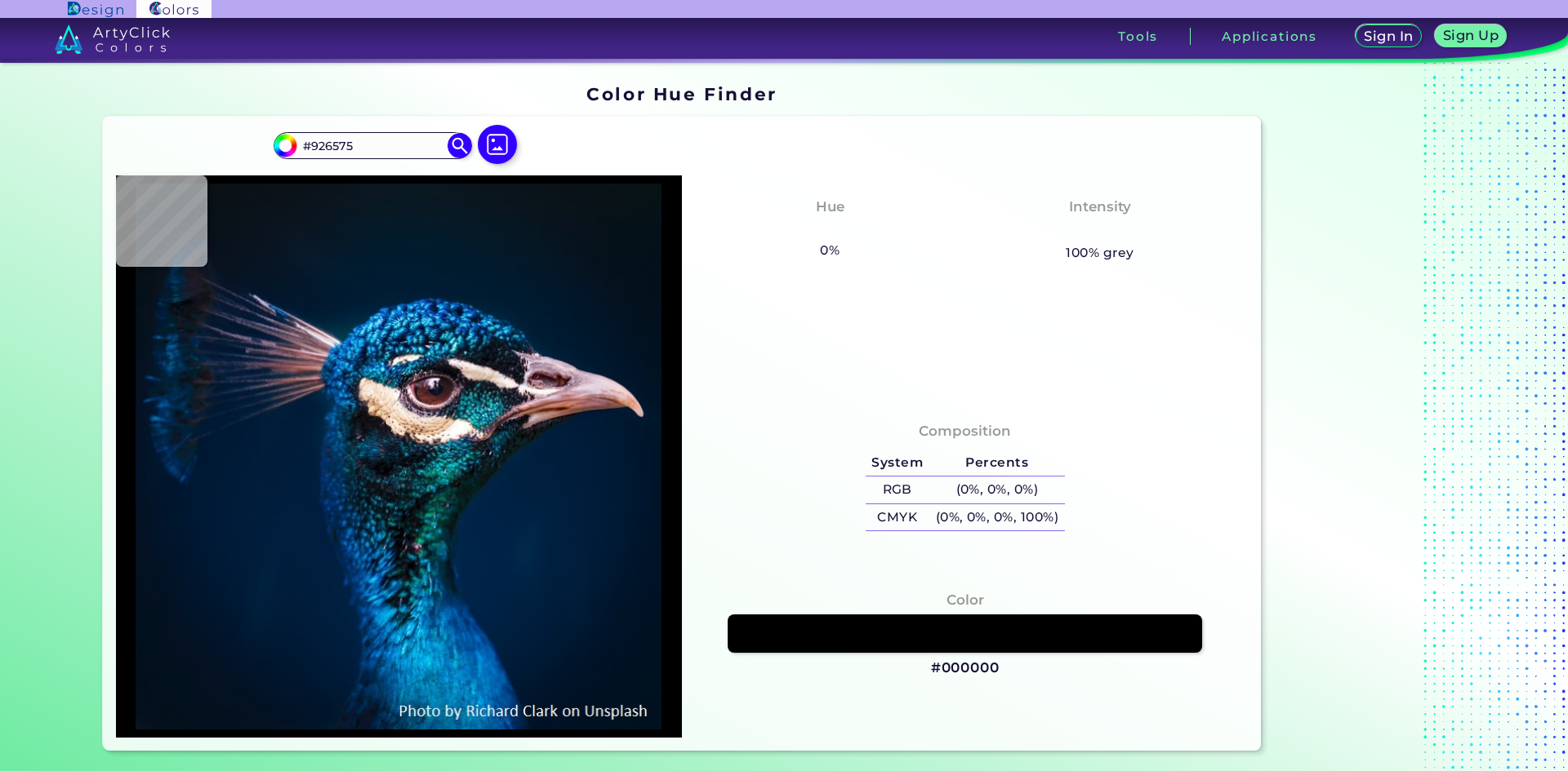
type input "#AF92A6"
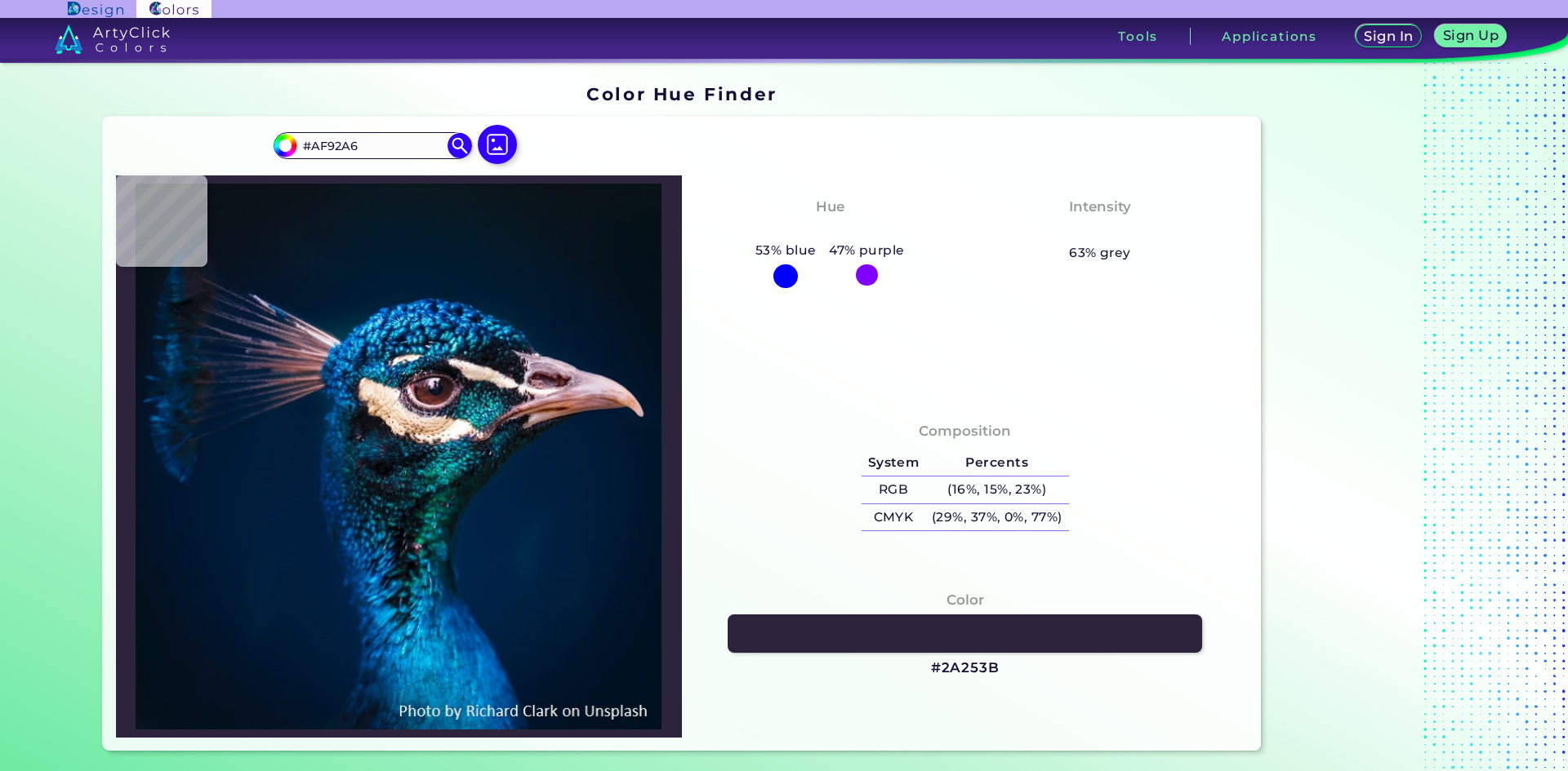
type input "#2a253b"
type input "#2A253B"
type input "#042d42"
type input "#042D42"
type input "#002955"
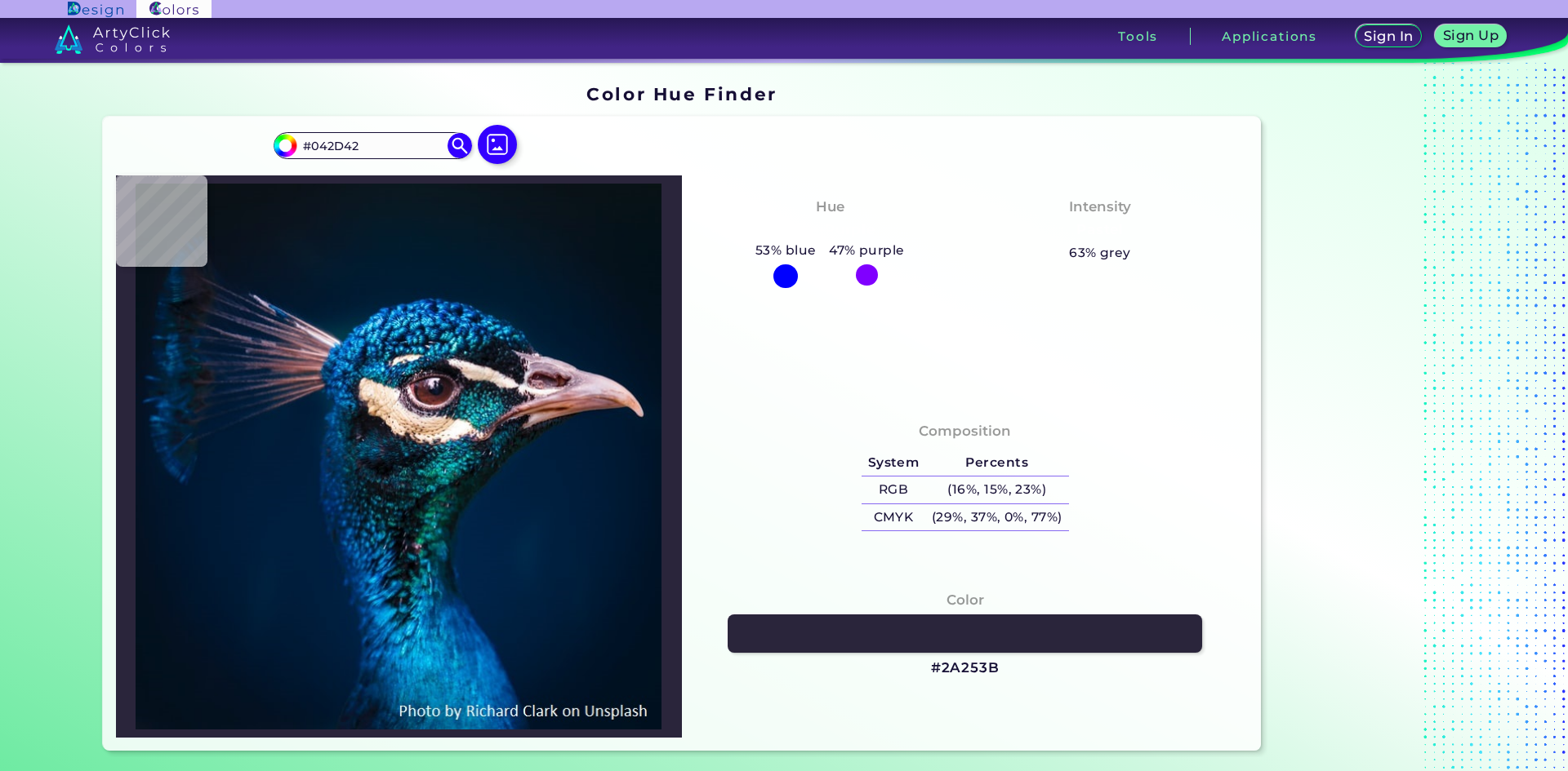
type input "#002955"
type input "#0b7498"
type input "#0B7498"
type input "#003c6e"
type input "#003C6E"
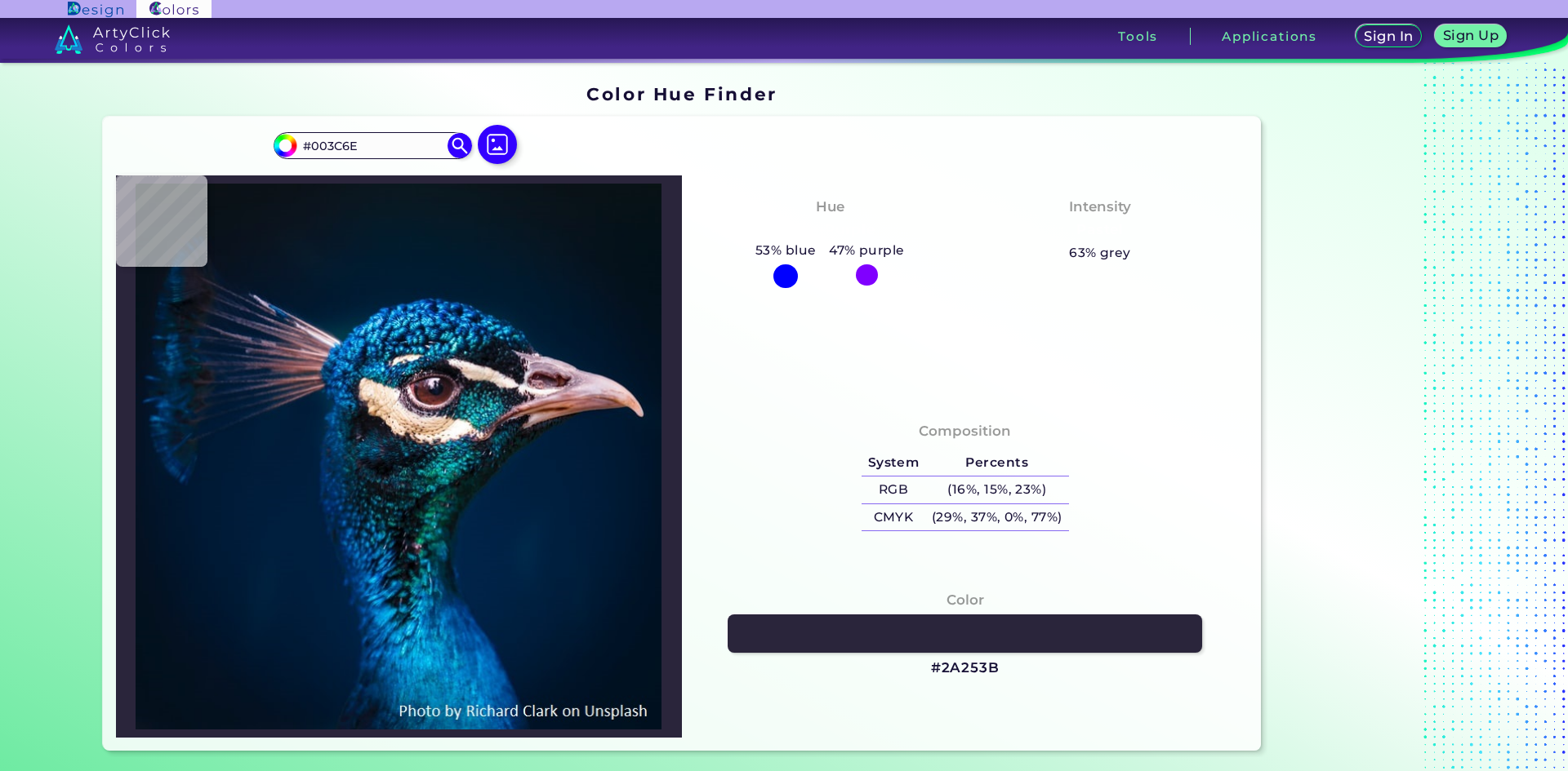
type input "#086e95"
type input "#086E95"
type input "#2095c3"
type input "#2095C3"
type input "#02254c"
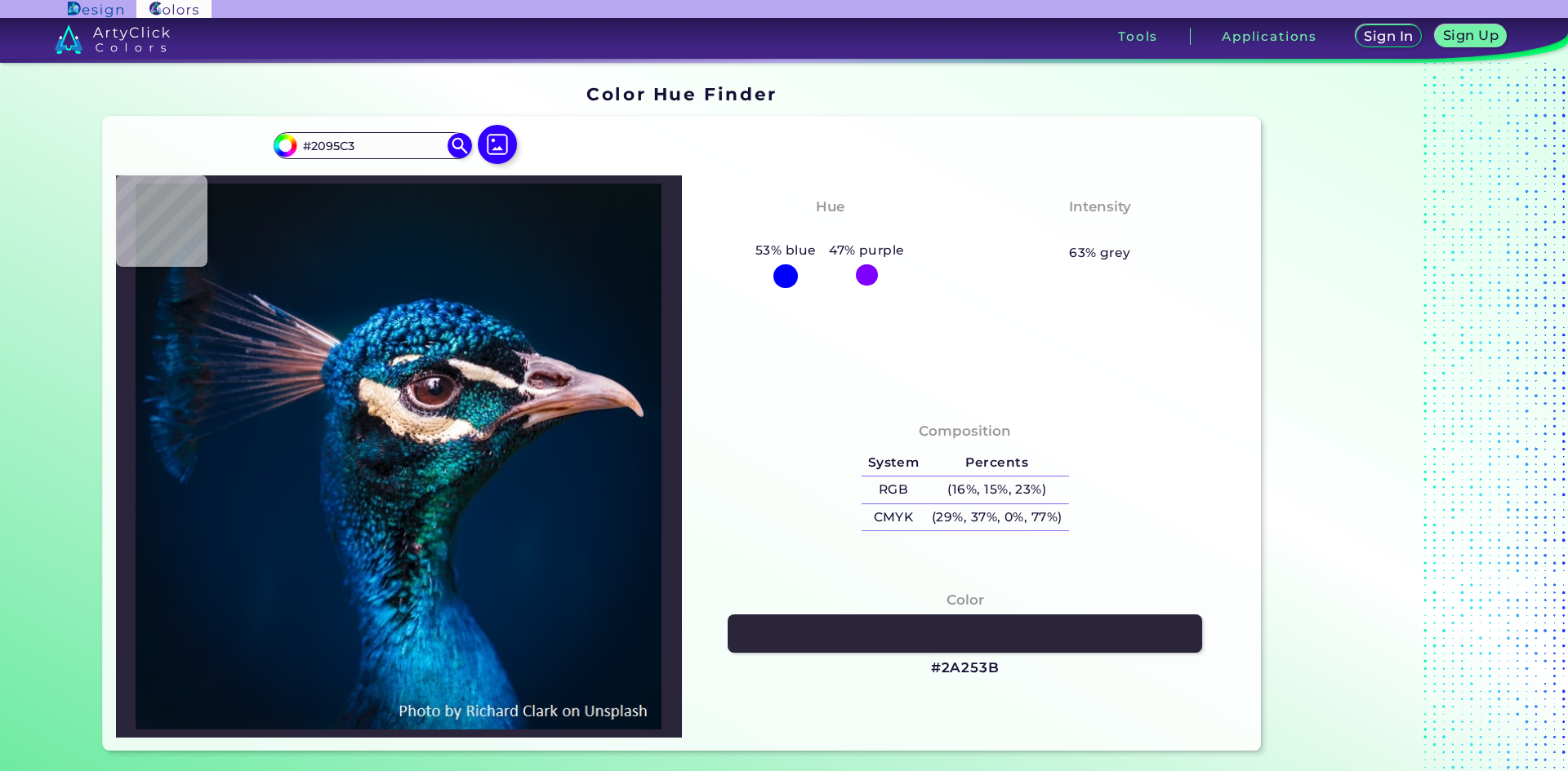
type input "#02254C"
type input "#023d6f"
type input "#023D6F"
type input "#075dae"
type input "#075DAE"
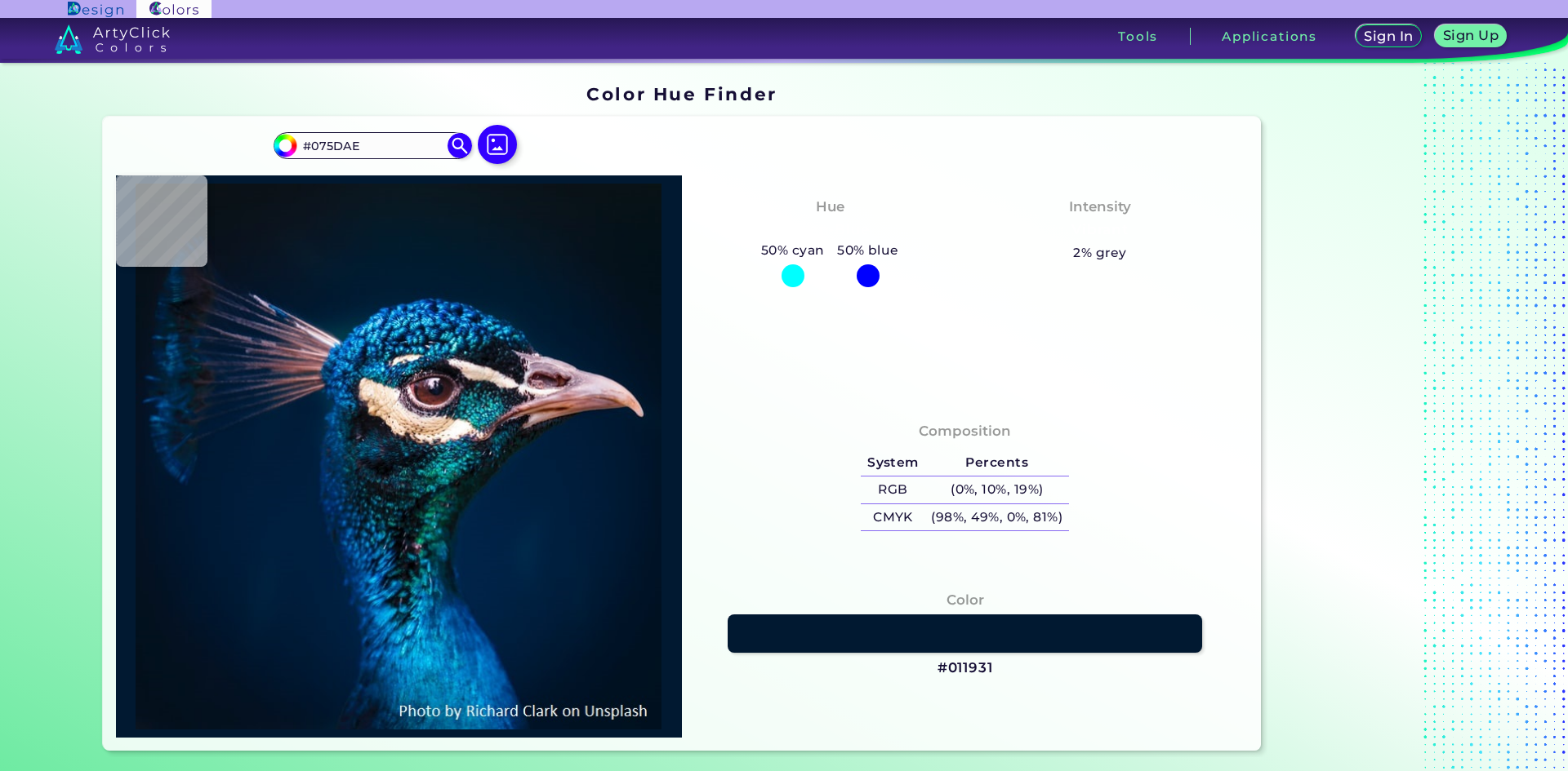
type input "#011931"
type input "#001830"
type input "#00192f"
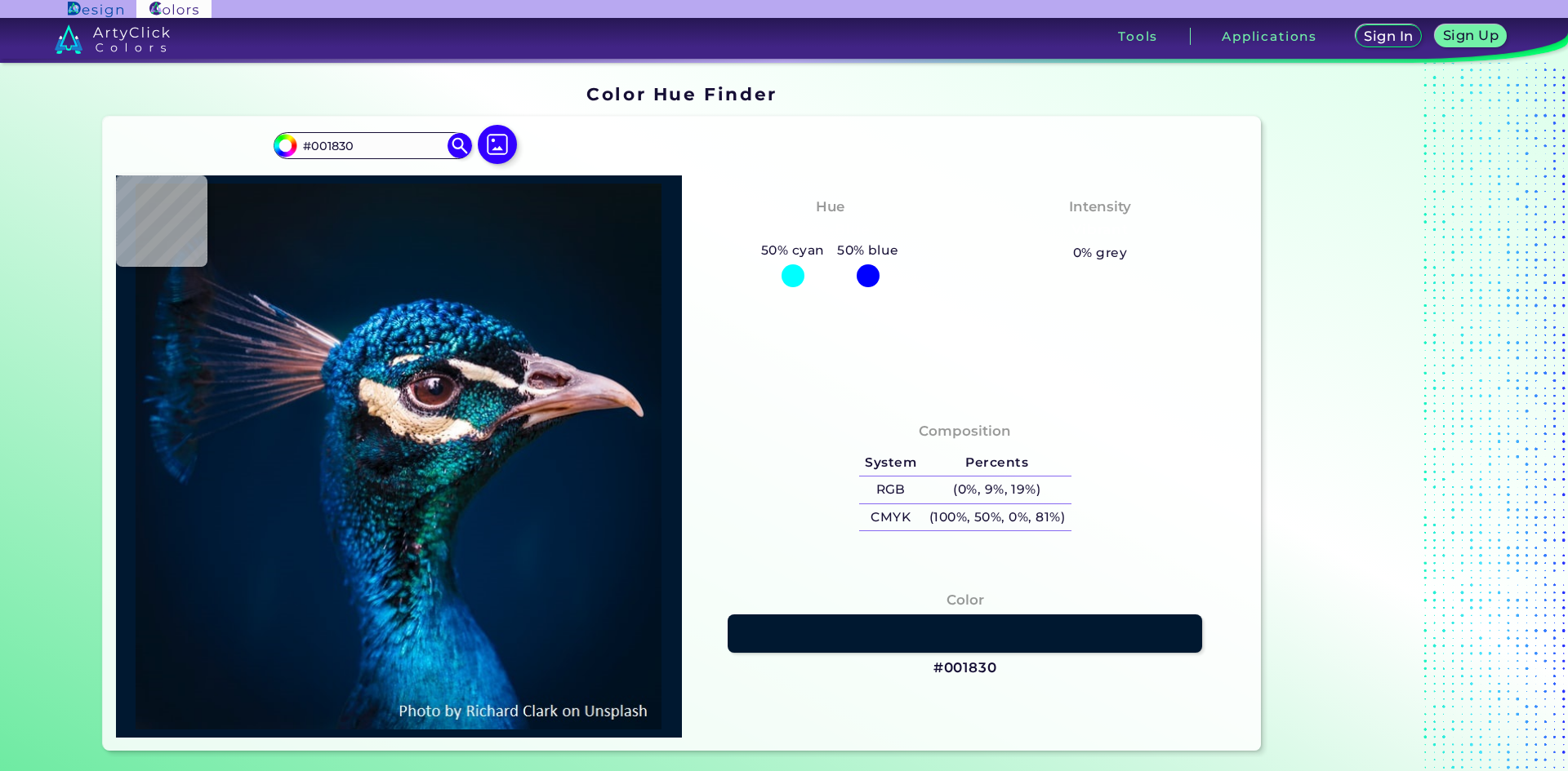
type input "#00192F"
type input "#001b2f"
type input "#001B2F"
type input "#001b30"
type input "#001B30"
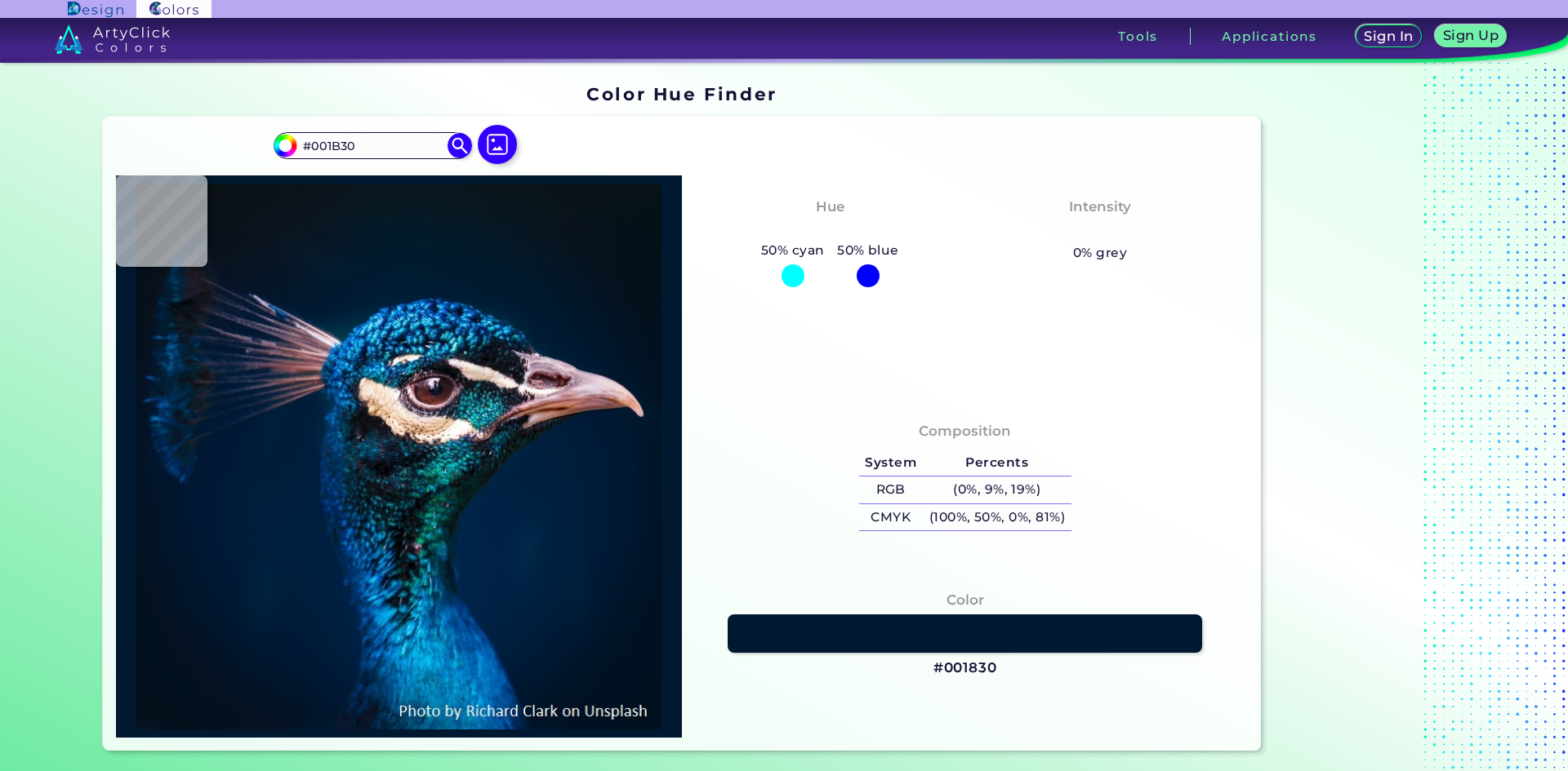
type input "#001b2e"
type input "#001B2E"
type input "#001a2e"
type input "#001A2E"
type input "#031a2b"
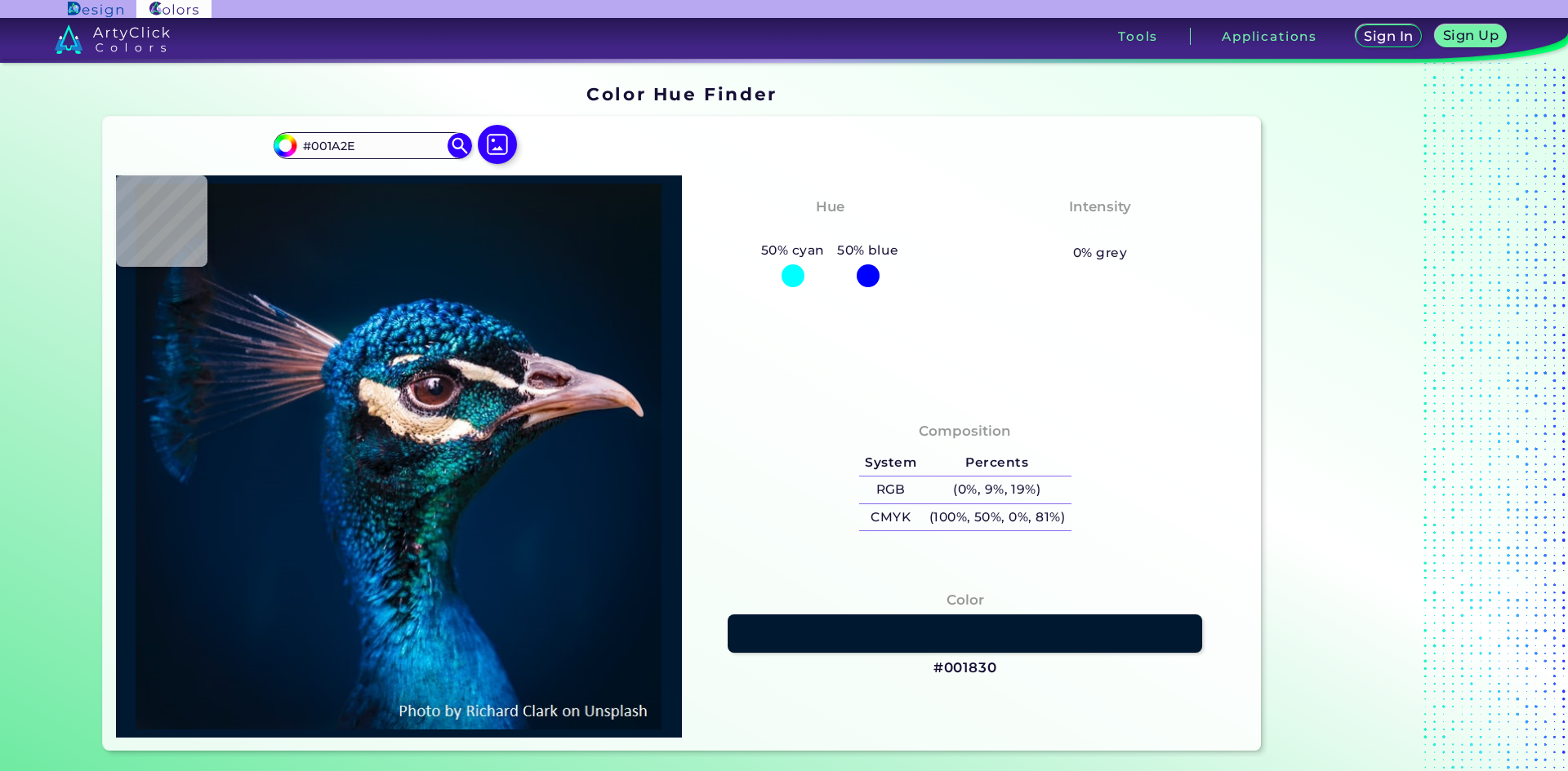
type input "#031A2B"
type input "#051725"
type input "#081118"
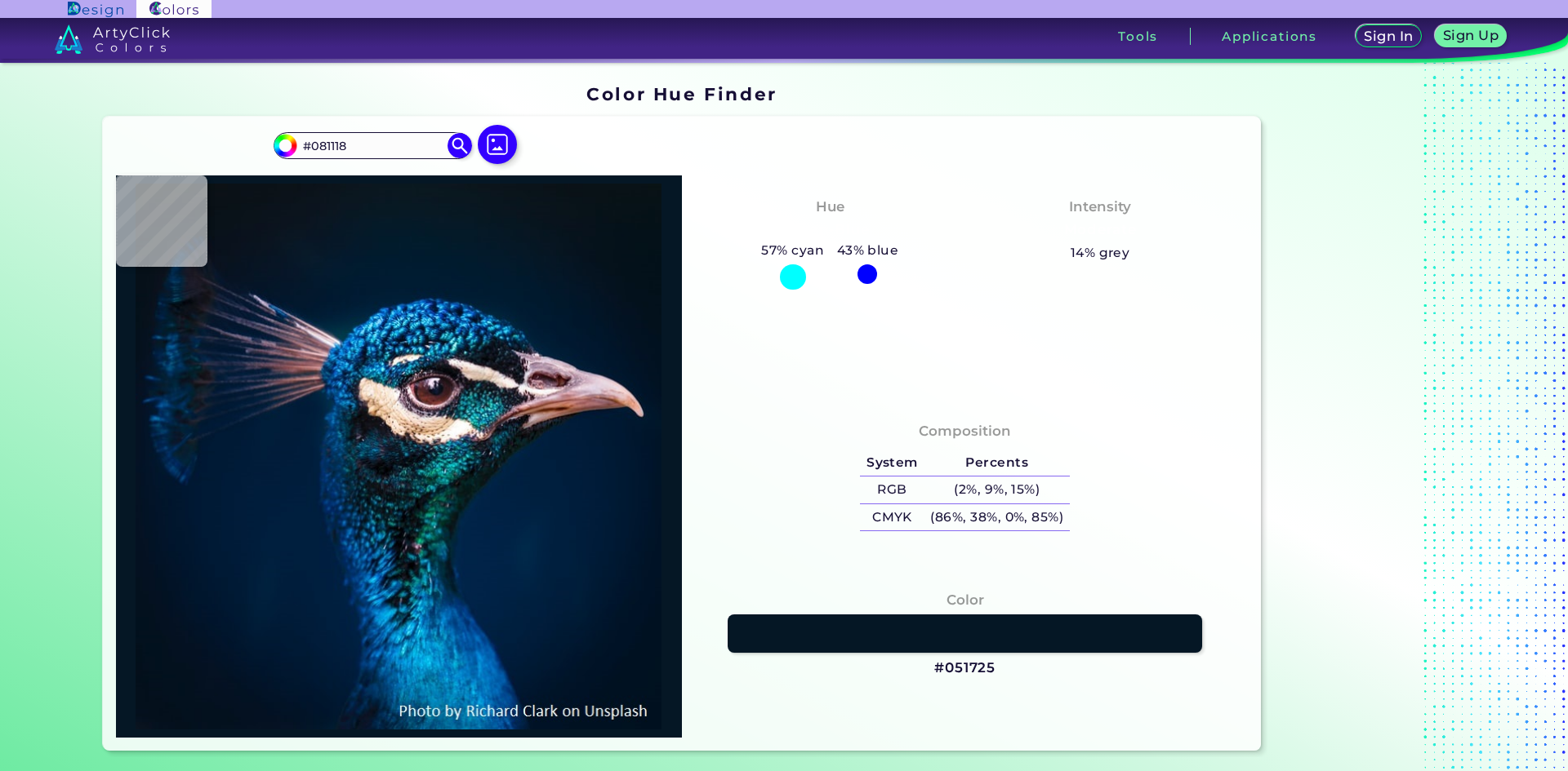
type input "#091219"
type input "#091218"
type input "#0b1219"
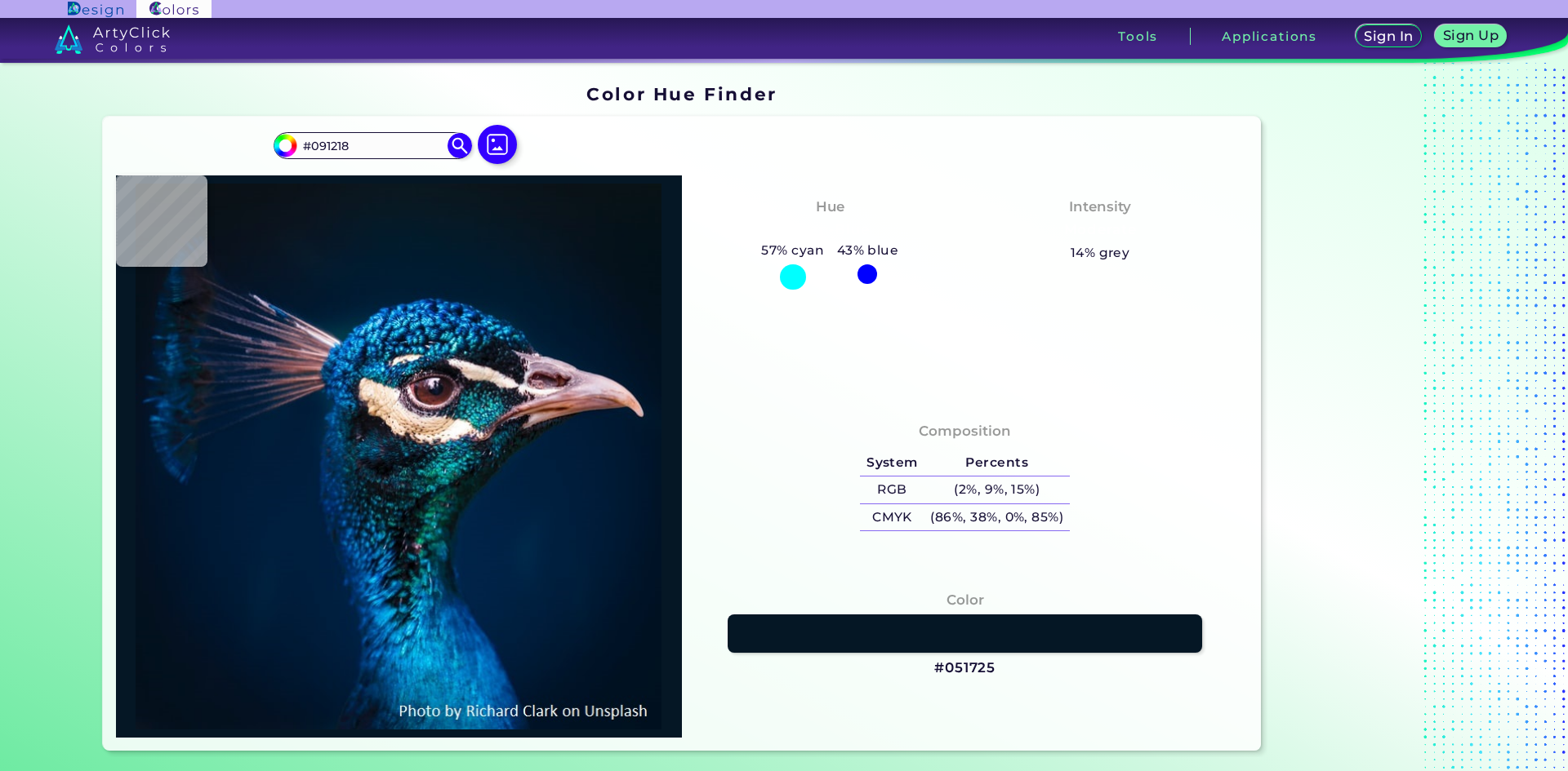
type input "#0B1219"
type input "#0b1218"
type input "#0B1218"
type input "#0b121a"
type input "#0B121A"
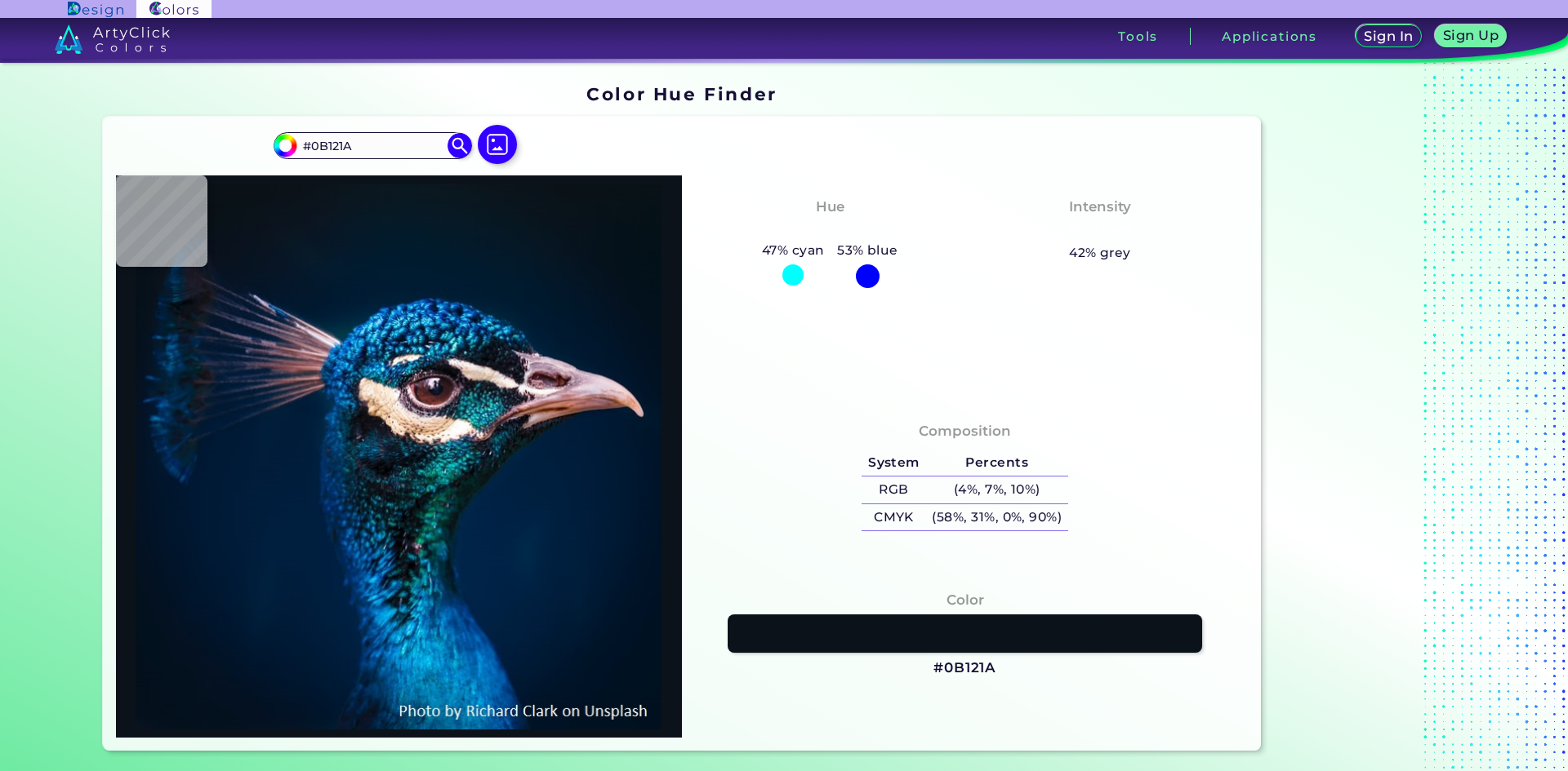
type input "#0a161f"
type input "#0A161F"
type input "#0a1720"
type input "#0A1720"
type input "#071822"
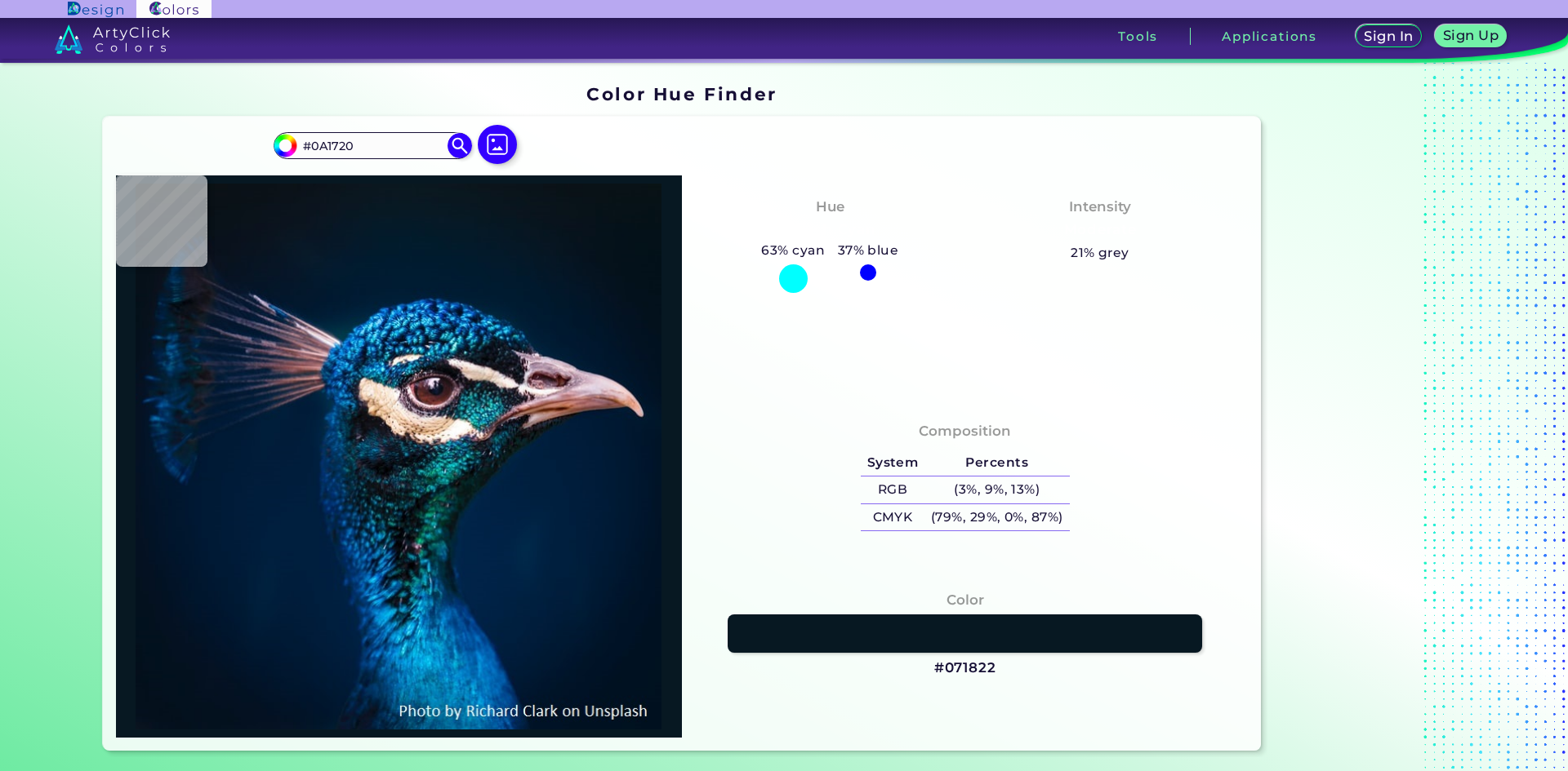
type input "#071822"
type input "#071923"
type input "#061a28"
type input "#061A28"
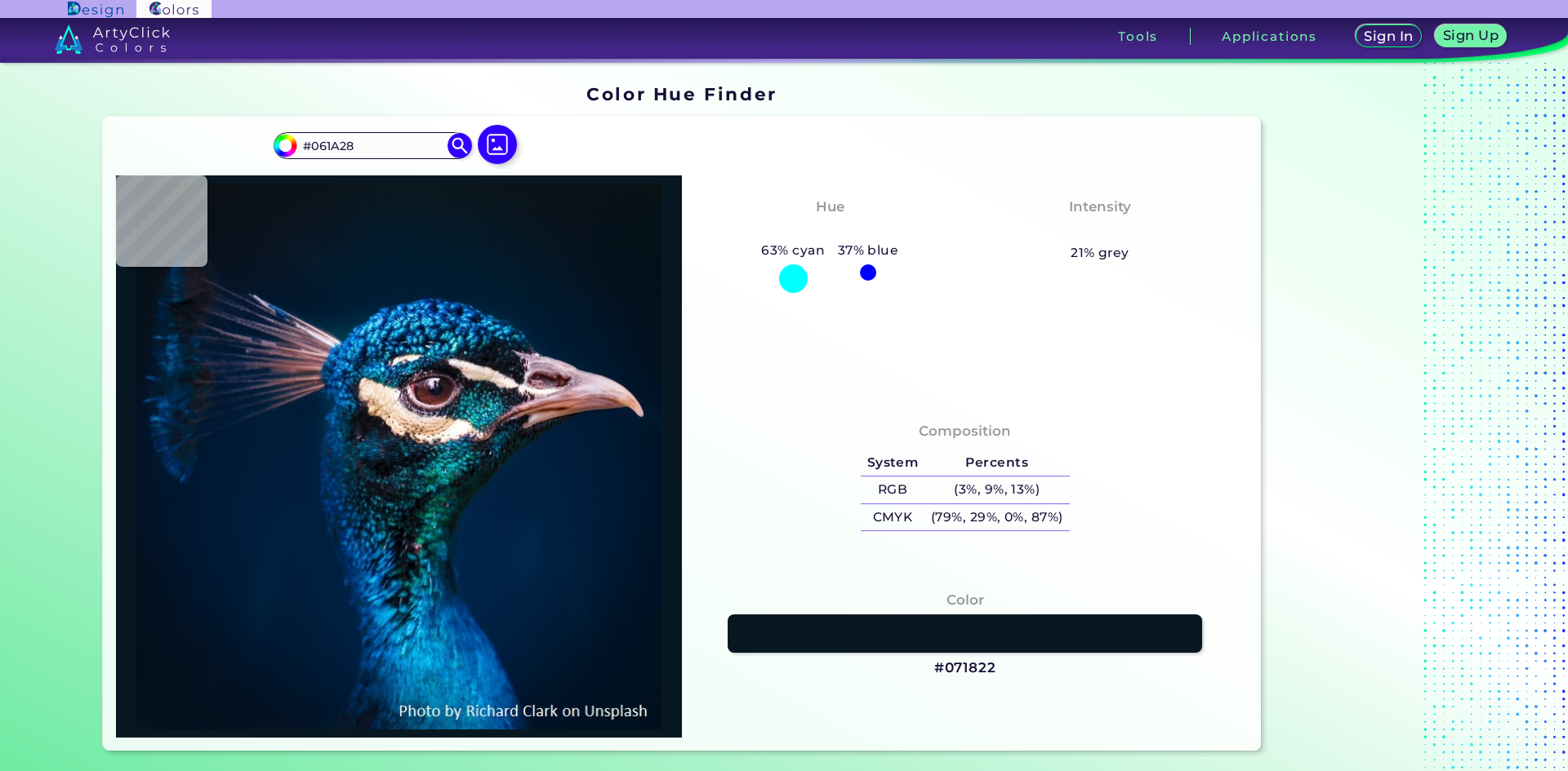
type input "#041a27"
type input "#041A27"
type input "#041a28"
type input "#041A28"
type input "#031a2a"
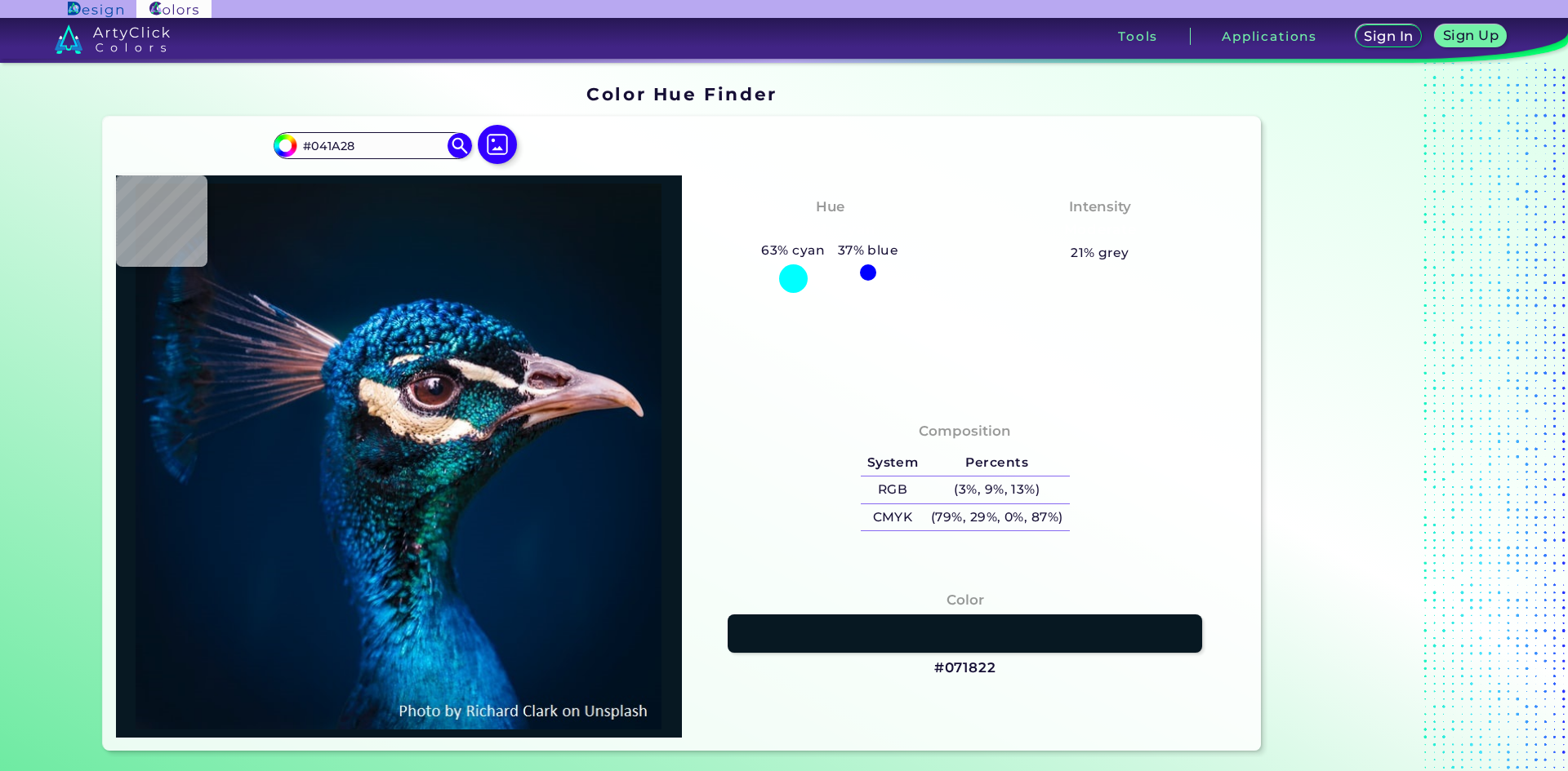
type input "#031A2A"
type input "#011b2a"
type input "#011B2A"
type input "#011b2c"
type input "#011B2C"
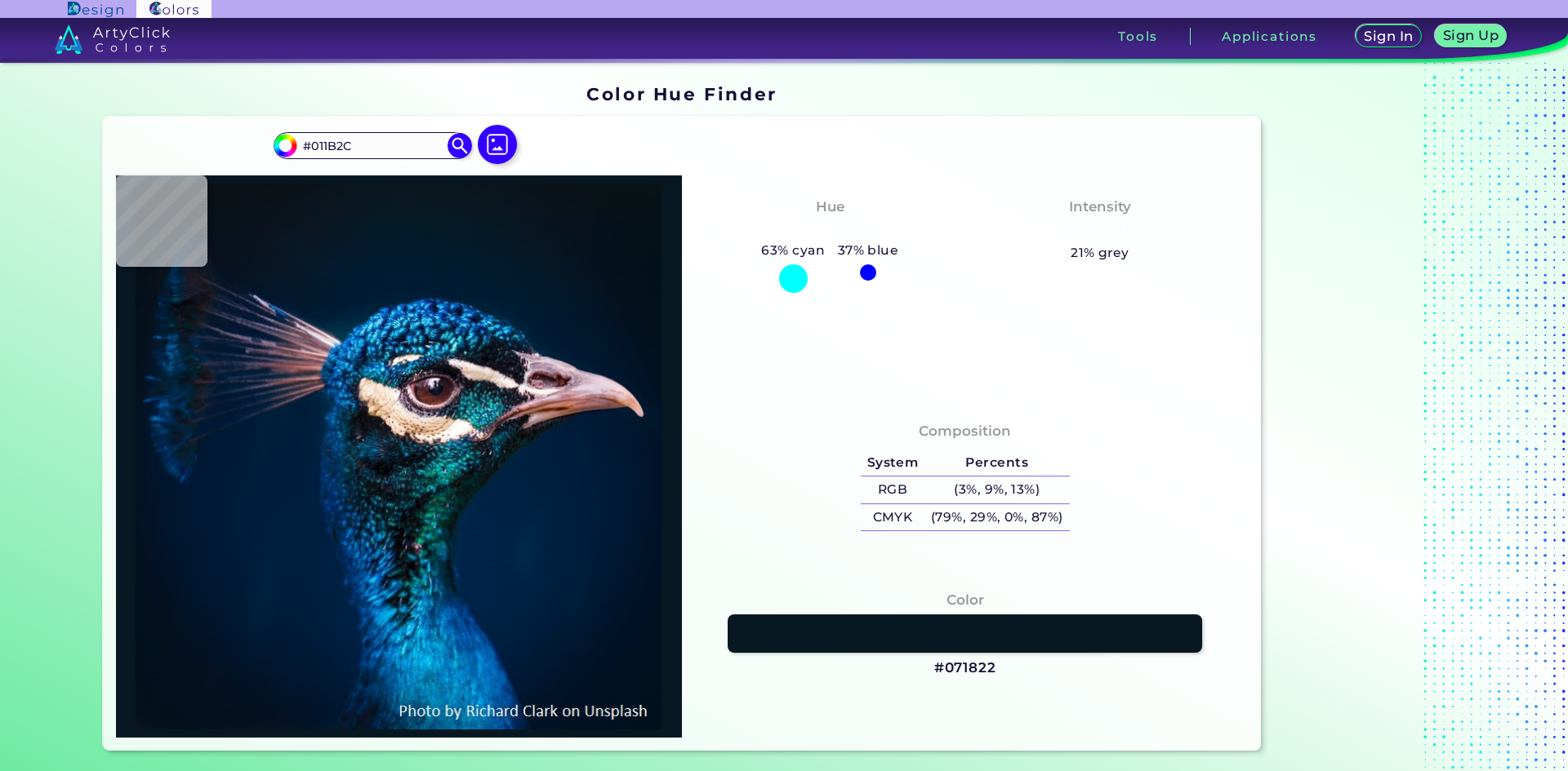
type input "#02192c"
type input "#02192C"
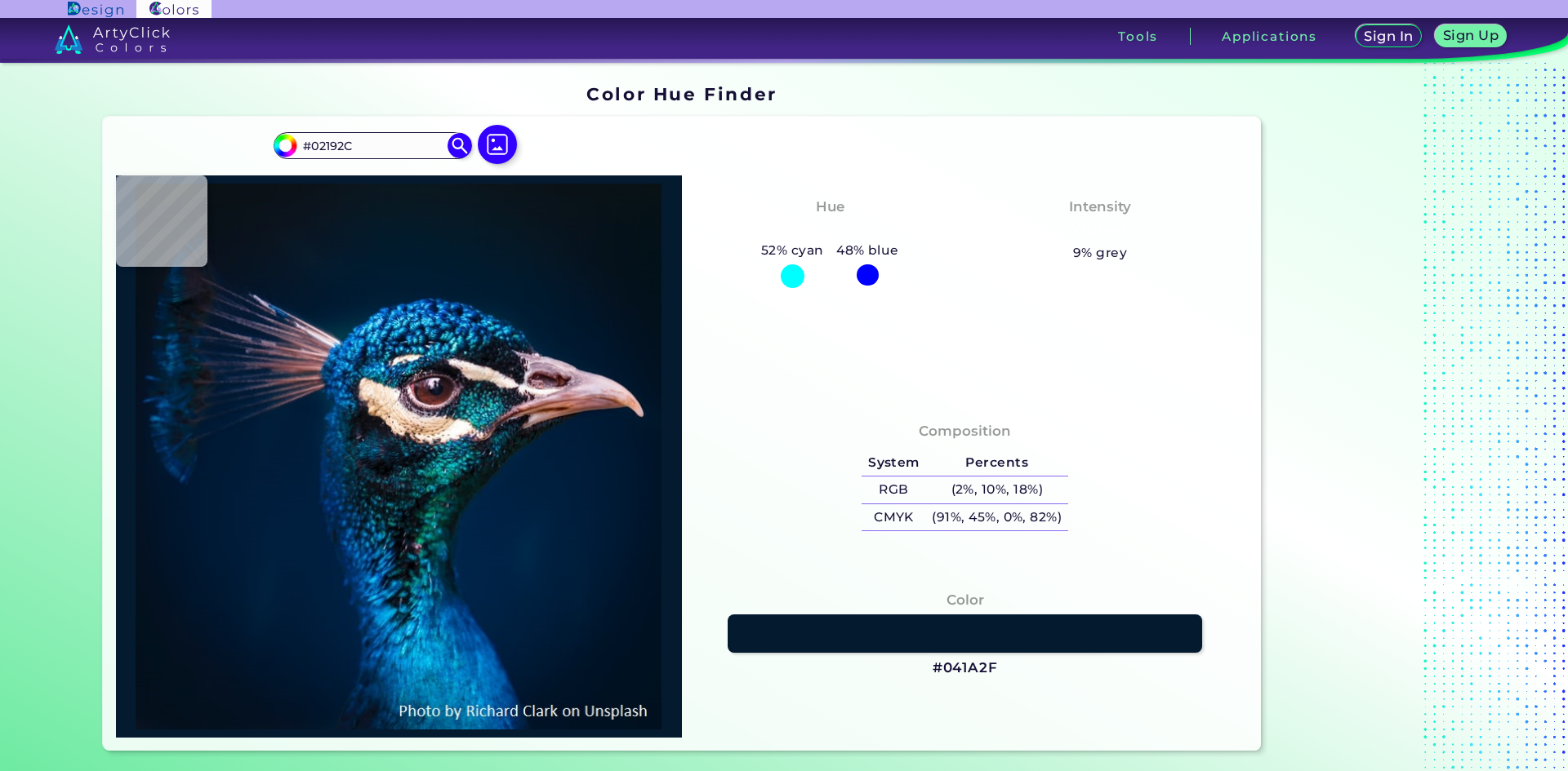
type input "#041a2f"
type input "#041A2F"
type input "#071629"
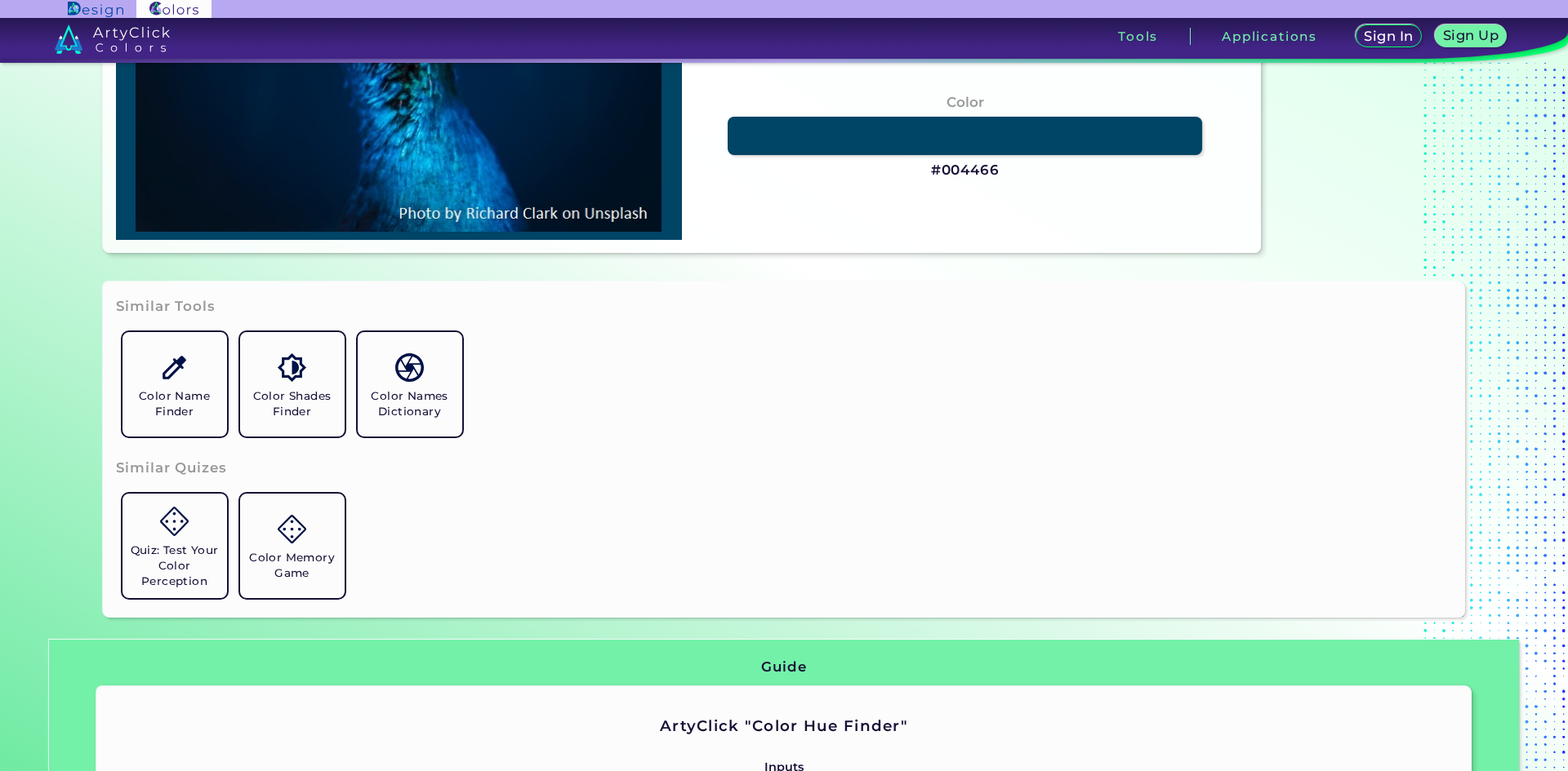
scroll to position [653, 0]
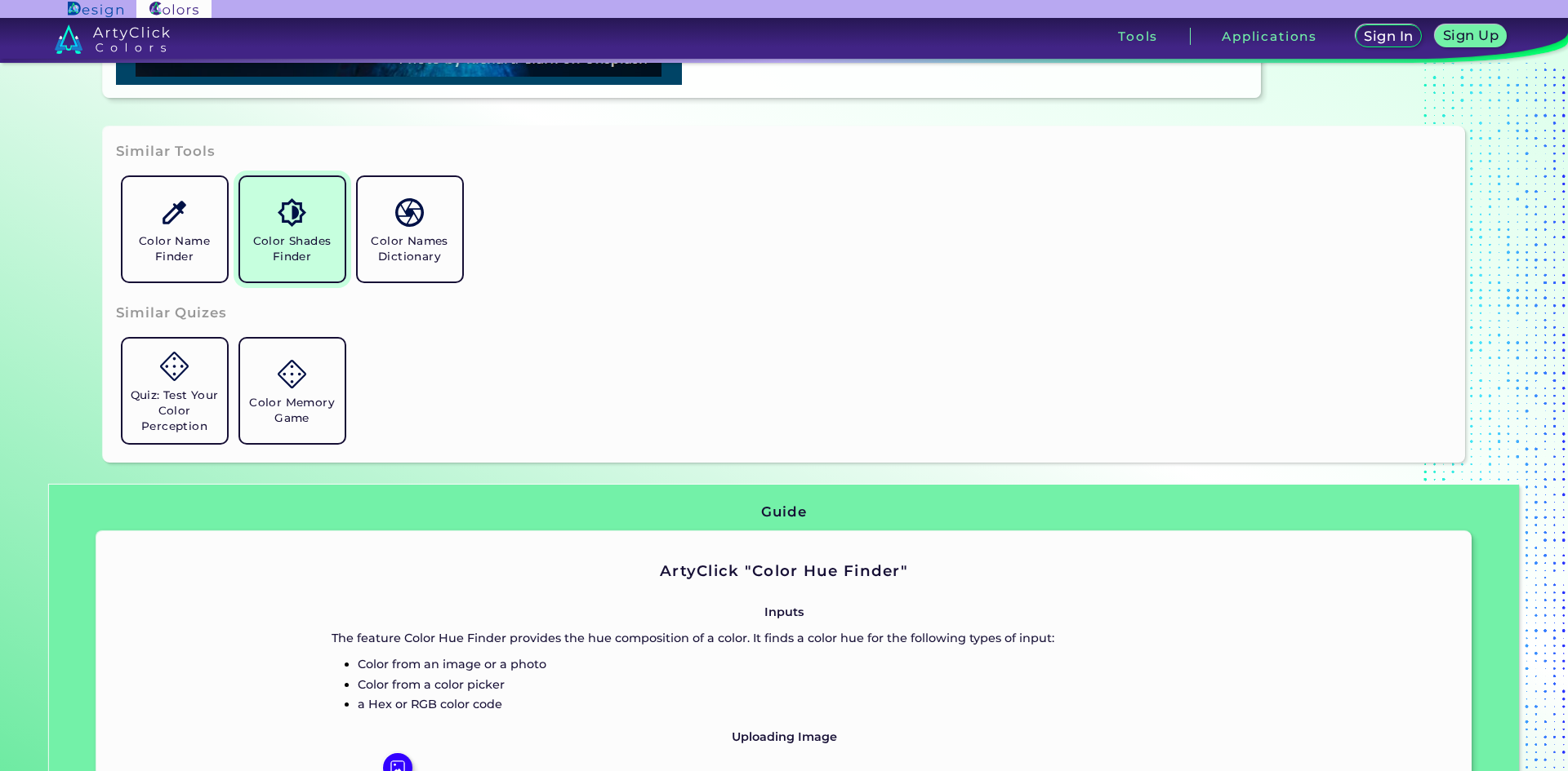
click at [319, 252] on h5 "Color Shades Finder" at bounding box center [293, 248] width 92 height 31
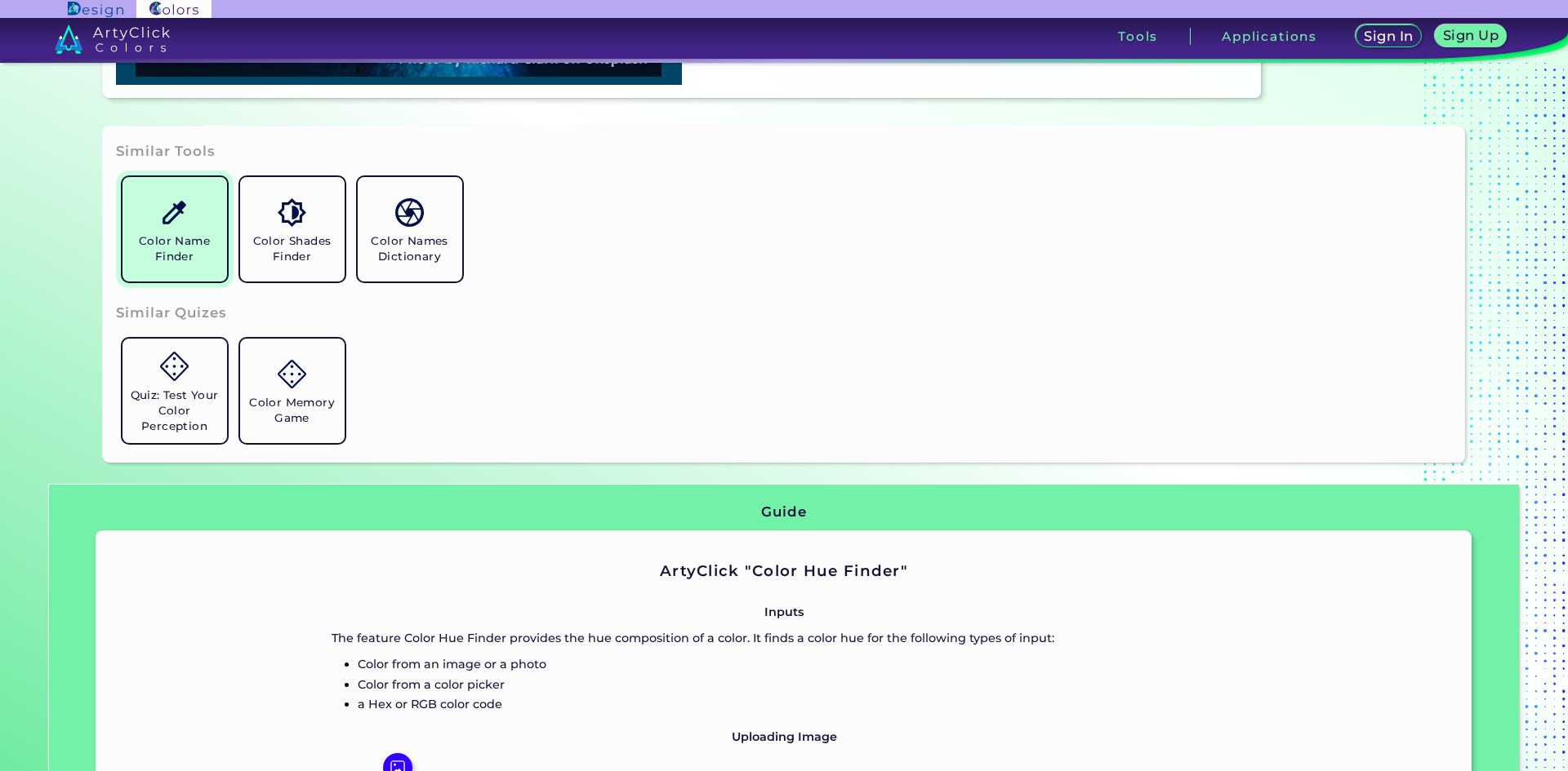
click at [185, 253] on h5 "Color Name Finder" at bounding box center [175, 248] width 92 height 31
